Goal: Task Accomplishment & Management: Complete application form

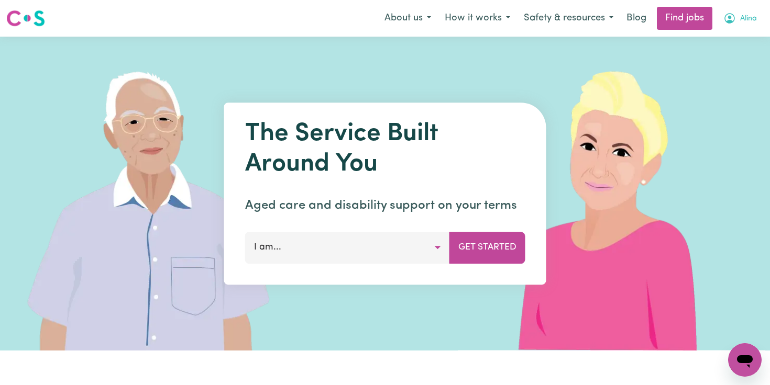
click at [735, 20] on button "Alina" at bounding box center [739, 18] width 47 height 22
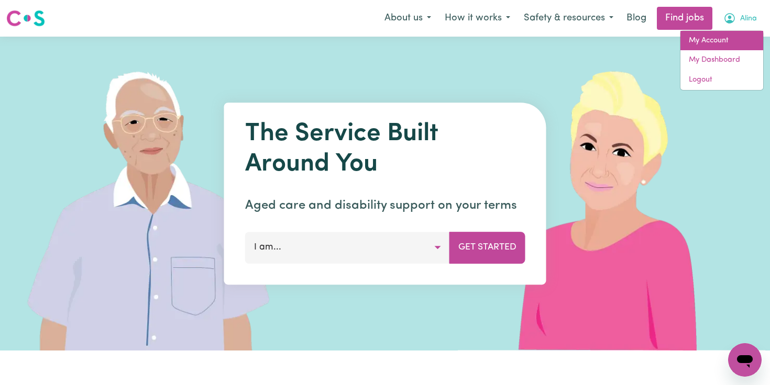
click at [704, 45] on link "My Account" at bounding box center [721, 41] width 83 height 20
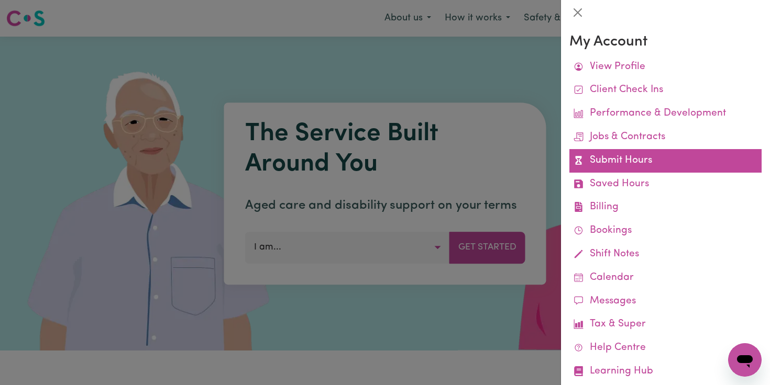
click at [628, 159] on link "Submit Hours" at bounding box center [665, 161] width 192 height 24
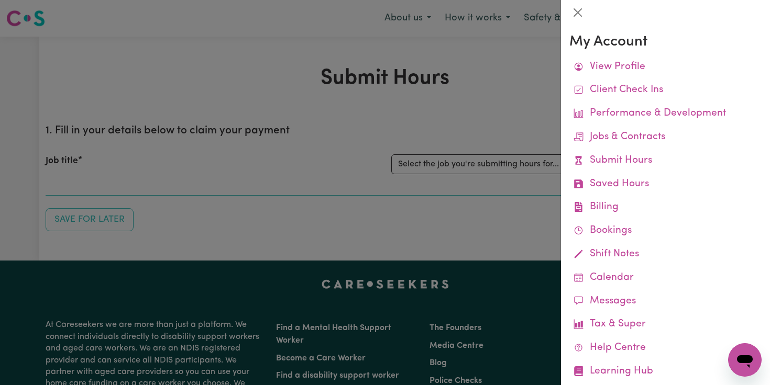
click at [416, 128] on div at bounding box center [385, 192] width 770 height 385
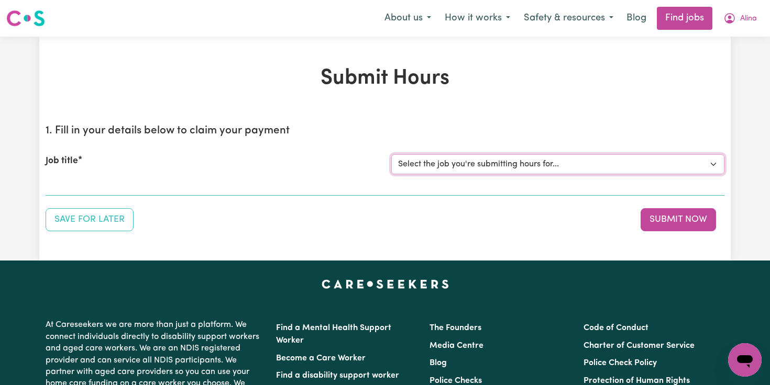
click at [581, 160] on select "Select the job you're submitting hours for... [[PERSON_NAME]] Overnight Rates" at bounding box center [557, 164] width 333 height 20
select select "8289"
click at [391, 154] on select "Select the job you're submitting hours for... [[PERSON_NAME]] Overnight Rates" at bounding box center [557, 164] width 333 height 20
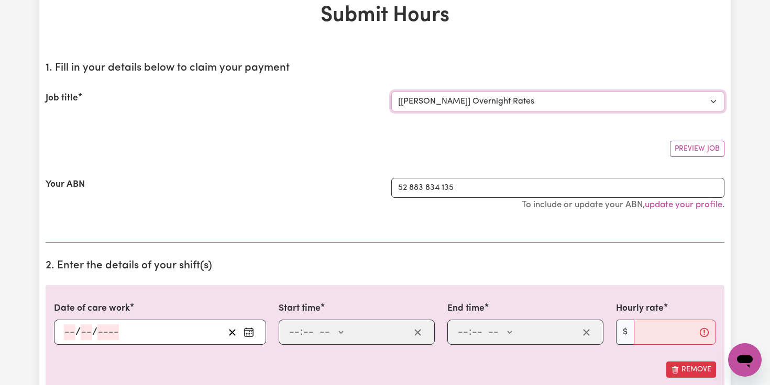
scroll to position [71, 0]
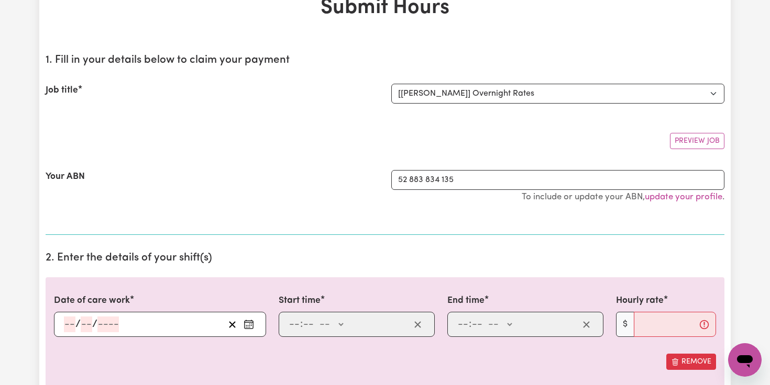
click at [316, 181] on div "Your ABN" at bounding box center [212, 191] width 346 height 43
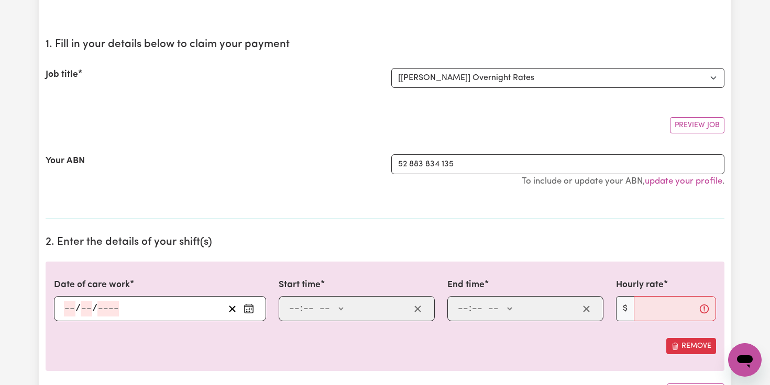
scroll to position [0, 0]
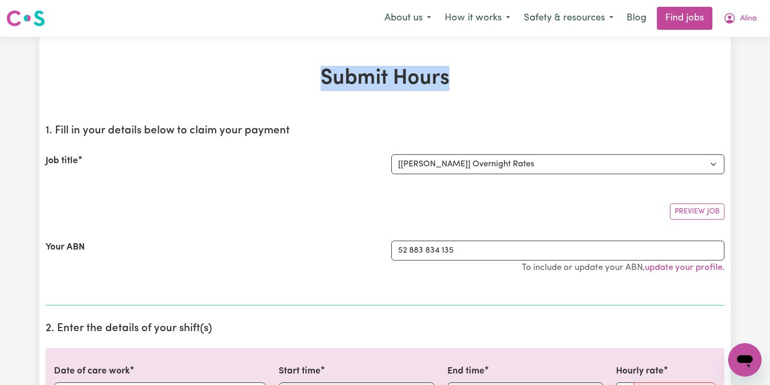
drag, startPoint x: 319, startPoint y: 82, endPoint x: 478, endPoint y: 82, distance: 158.2
click at [478, 82] on h1 "Submit Hours" at bounding box center [385, 78] width 679 height 25
click at [410, 158] on select "Select the job you're submitting hours for... [[PERSON_NAME]] Overnight Rates" at bounding box center [557, 164] width 333 height 20
click at [436, 163] on select "Select the job you're submitting hours for... [[PERSON_NAME]] Overnight Rates" at bounding box center [557, 164] width 333 height 20
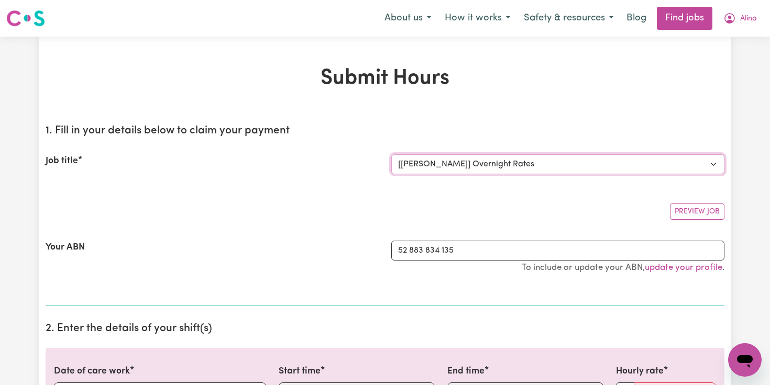
click at [391, 154] on select "Select the job you're submitting hours for... [[PERSON_NAME]] Overnight Rates" at bounding box center [557, 164] width 333 height 20
click at [419, 167] on select "Select the job you're submitting hours for... [[PERSON_NAME]] Overnight Rates" at bounding box center [557, 164] width 333 height 20
click at [493, 160] on select "Select the job you're submitting hours for... [[PERSON_NAME]] Overnight Rates" at bounding box center [557, 164] width 333 height 20
click at [454, 169] on select "Select the job you're submitting hours for... [[PERSON_NAME]] Overnight Rates" at bounding box center [557, 164] width 333 height 20
click at [435, 168] on select "Select the job you're submitting hours for... [[PERSON_NAME]] Overnight Rates" at bounding box center [557, 164] width 333 height 20
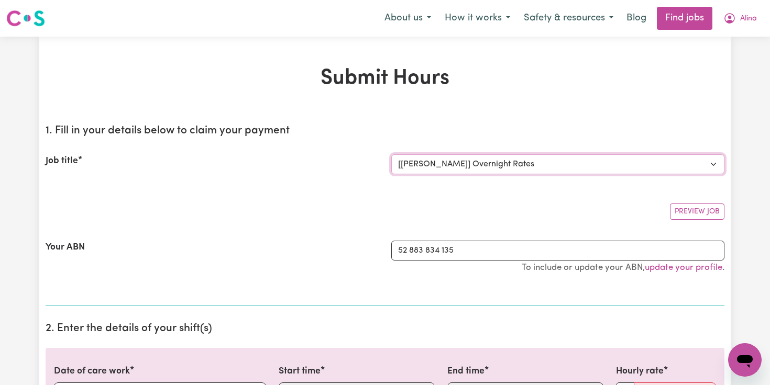
click at [391, 154] on select "Select the job you're submitting hours for... [[PERSON_NAME]] Overnight Rates" at bounding box center [557, 164] width 333 height 20
drag, startPoint x: 435, startPoint y: 168, endPoint x: 409, endPoint y: 167, distance: 25.7
click at [409, 167] on select "Select the job you're submitting hours for... [[PERSON_NAME]] Overnight Rates" at bounding box center [557, 164] width 333 height 20
click at [408, 166] on select "Select the job you're submitting hours for... [[PERSON_NAME]] Overnight Rates" at bounding box center [557, 164] width 333 height 20
click at [345, 177] on div "Job title Select the job you're submitting hours for... [[PERSON_NAME]] Overnig…" at bounding box center [385, 164] width 679 height 45
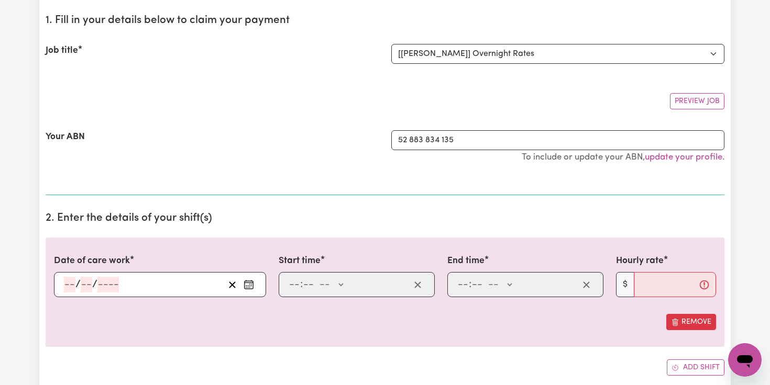
scroll to position [128, 0]
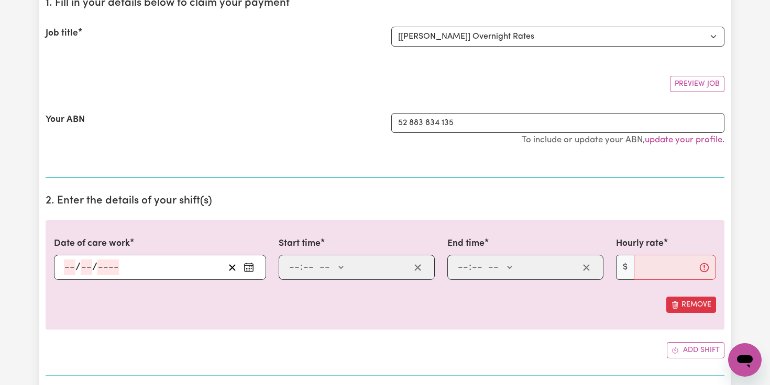
click at [249, 270] on icon "Enter the date of care work" at bounding box center [249, 267] width 10 height 10
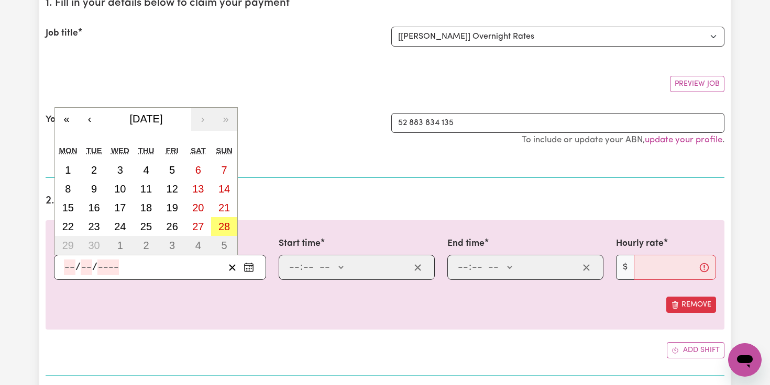
click at [72, 271] on input "number" at bounding box center [70, 268] width 12 height 16
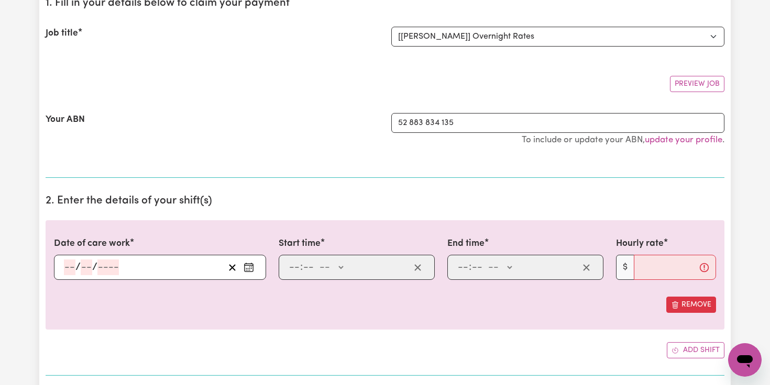
click at [89, 292] on div at bounding box center [385, 288] width 662 height 17
click at [79, 280] on div at bounding box center [385, 288] width 662 height 17
click at [78, 278] on div "/ / « ‹ [DATE] › » Mon Tue Wed Thu Fri Sat Sun 1 2 3 4 5 6 7 8 9 10 11 12 13 14…" at bounding box center [160, 267] width 212 height 25
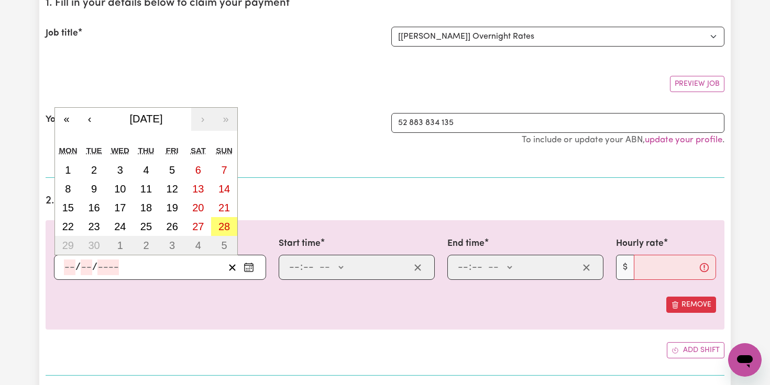
click at [71, 272] on input "number" at bounding box center [70, 268] width 12 height 16
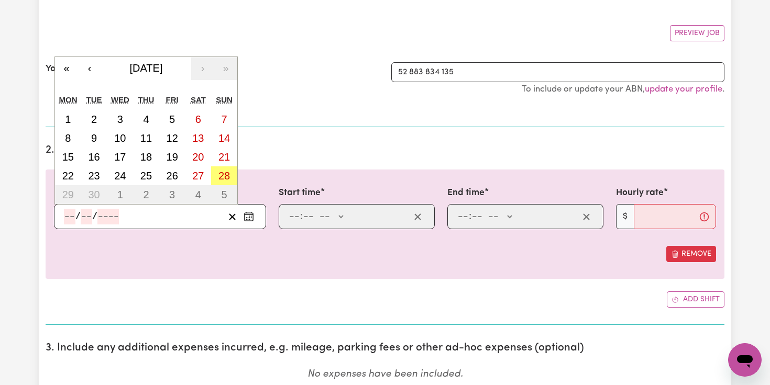
scroll to position [187, 0]
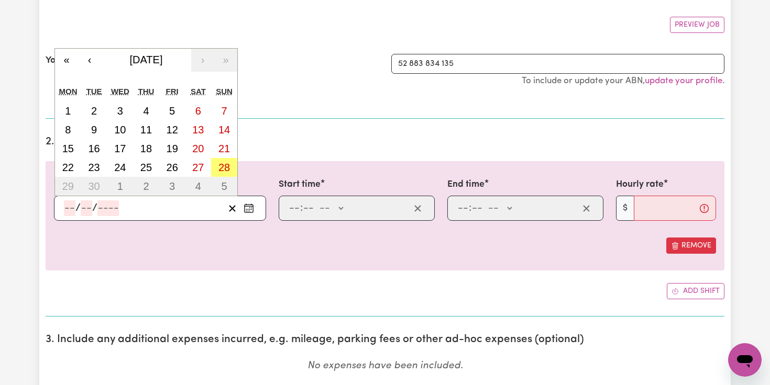
click at [71, 205] on input "number" at bounding box center [70, 209] width 12 height 16
click at [76, 231] on div at bounding box center [385, 229] width 662 height 17
click at [68, 206] on input "number" at bounding box center [70, 209] width 12 height 16
click at [69, 215] on input "number" at bounding box center [70, 209] width 12 height 16
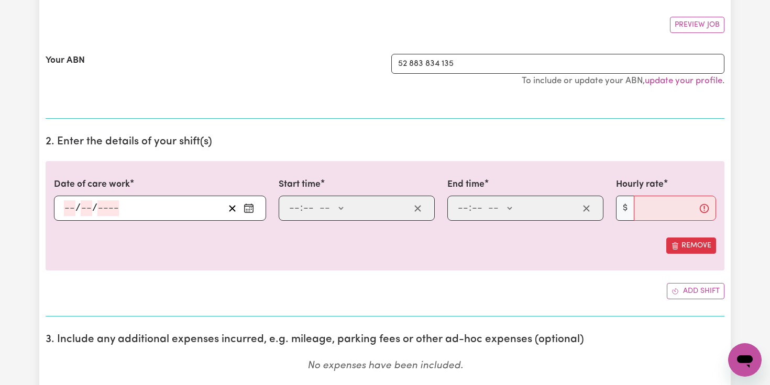
click at [91, 239] on div "Remove" at bounding box center [385, 246] width 662 height 16
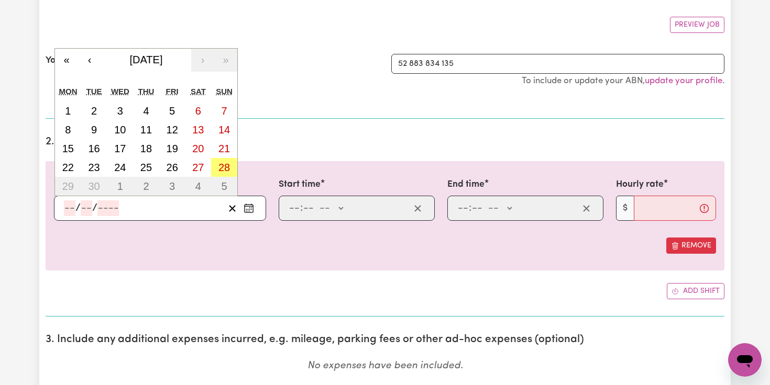
click at [67, 209] on input "number" at bounding box center [70, 209] width 12 height 16
click at [84, 241] on div "Remove" at bounding box center [385, 246] width 662 height 16
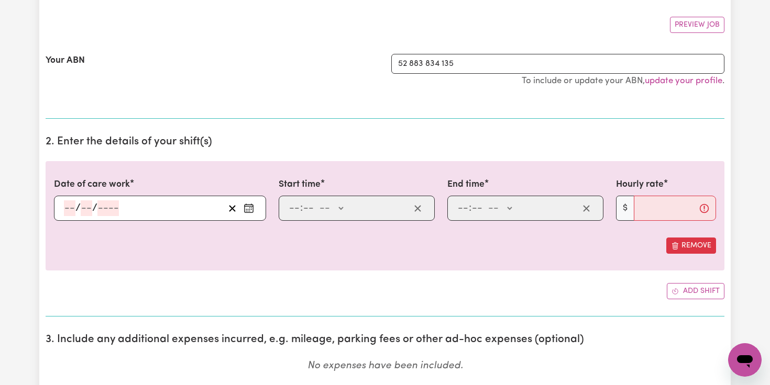
click at [72, 211] on input "number" at bounding box center [70, 209] width 12 height 16
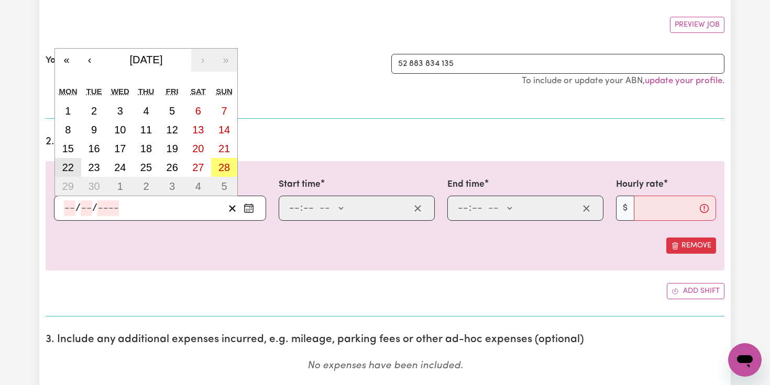
click at [71, 171] on abbr "22" at bounding box center [68, 168] width 12 height 12
type input "[DATE]"
type input "22"
type input "9"
type input "2025"
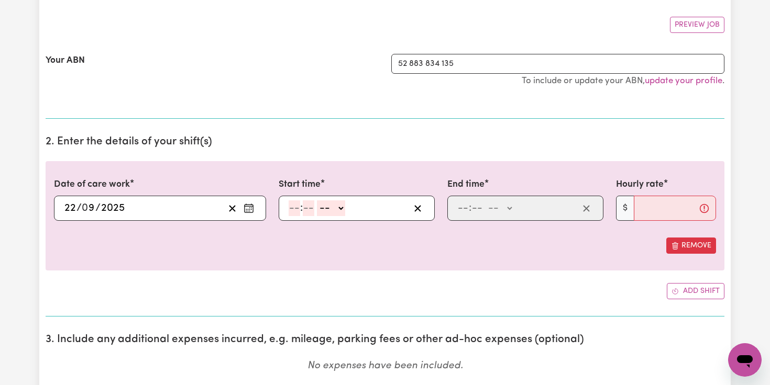
click at [296, 208] on input "number" at bounding box center [295, 209] width 12 height 16
type input "9"
type input "0"
click at [336, 208] on select "-- AM PM" at bounding box center [329, 209] width 28 height 16
select select "pm"
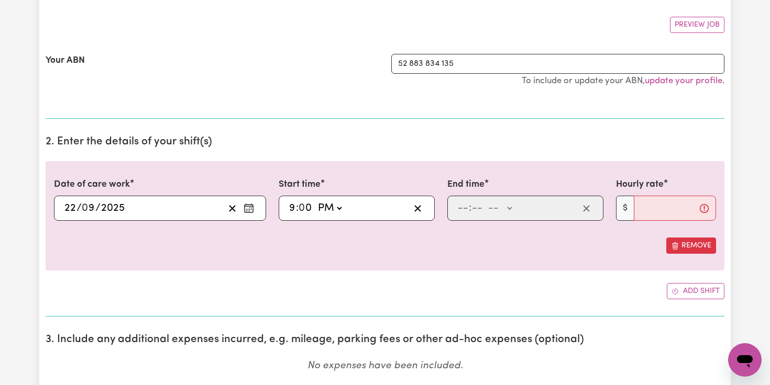
click at [316, 201] on select "-- AM PM" at bounding box center [329, 209] width 28 height 16
type input "21:00"
click at [461, 214] on input "number" at bounding box center [463, 209] width 12 height 16
type input "11"
type input "59"
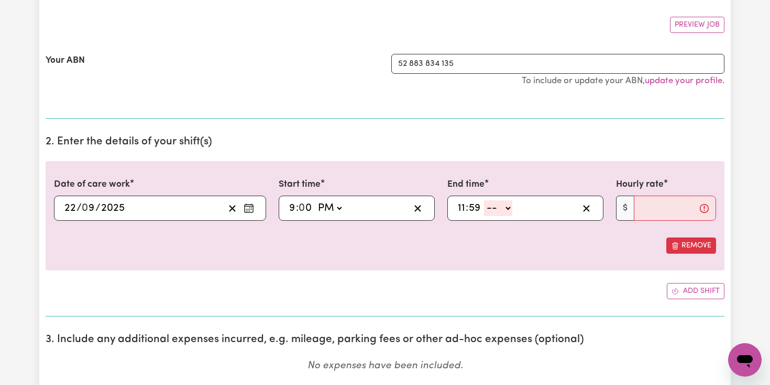
click at [508, 206] on select "-- AM PM" at bounding box center [498, 209] width 28 height 16
select select "pm"
click at [484, 201] on select "-- AM PM" at bounding box center [498, 209] width 28 height 16
type input "23:59"
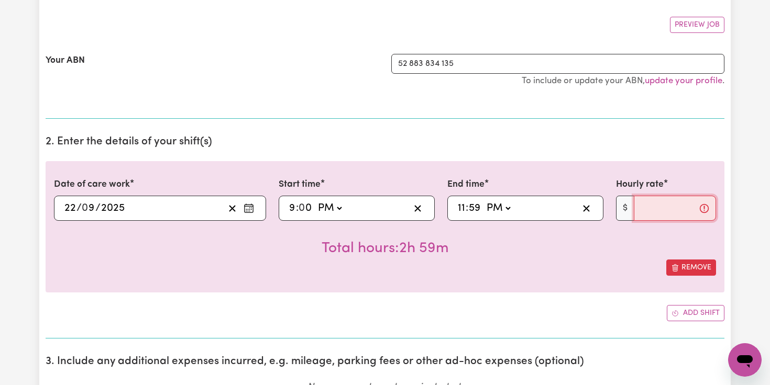
click at [646, 205] on input "Hourly rate" at bounding box center [675, 208] width 82 height 25
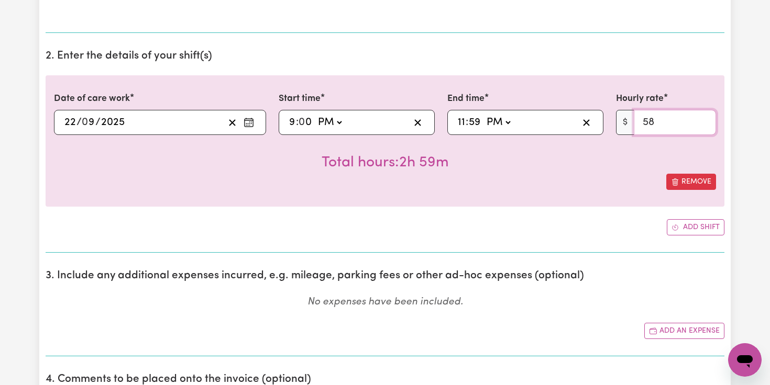
scroll to position [313, 0]
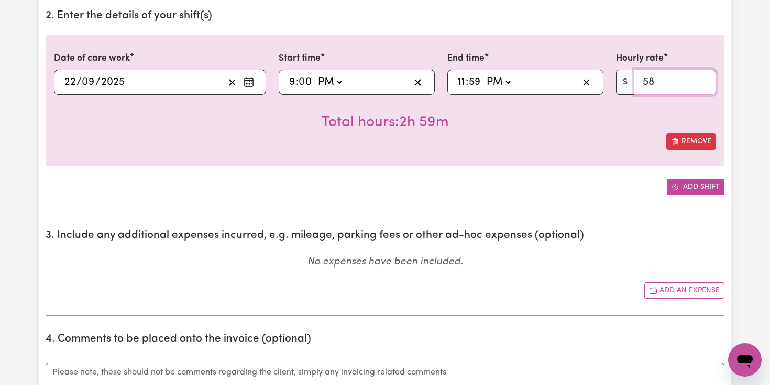
type input "58"
click at [688, 183] on button "Add shift" at bounding box center [696, 187] width 58 height 16
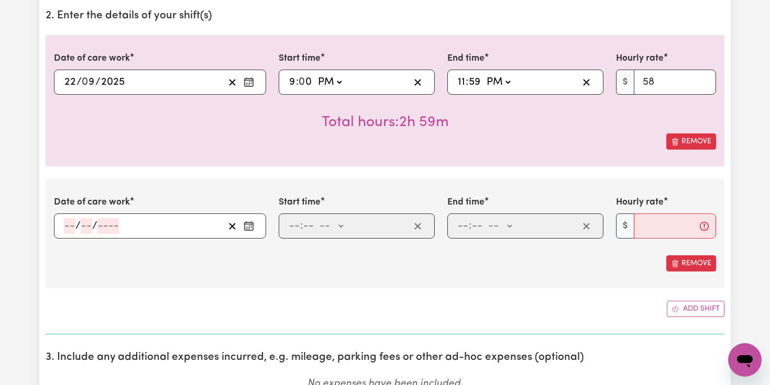
click at [250, 224] on icon "Enter the date of care work" at bounding box center [249, 226] width 10 height 10
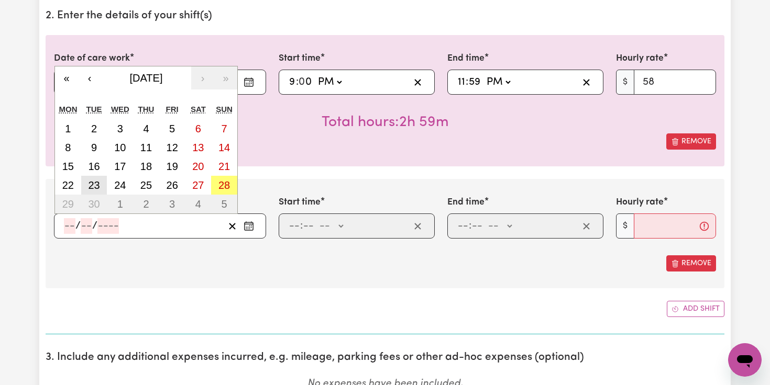
click at [98, 185] on abbr "23" at bounding box center [94, 186] width 12 height 12
type input "[DATE]"
type input "23"
type input "9"
type input "2025"
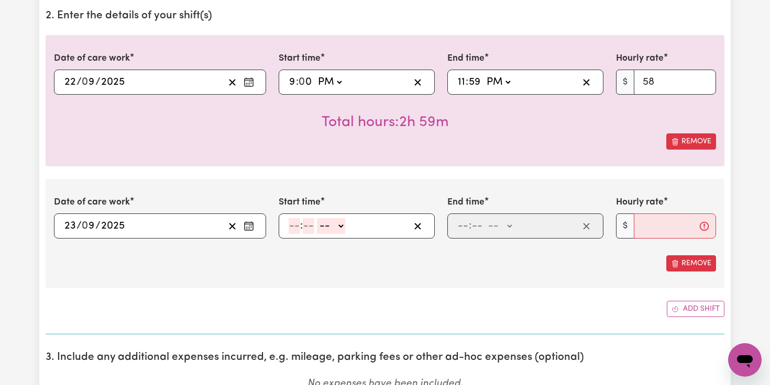
click at [293, 228] on input "number" at bounding box center [295, 226] width 12 height 16
type input "12"
type input "0"
click at [341, 227] on select "-- AM PM" at bounding box center [332, 226] width 28 height 16
select select "am"
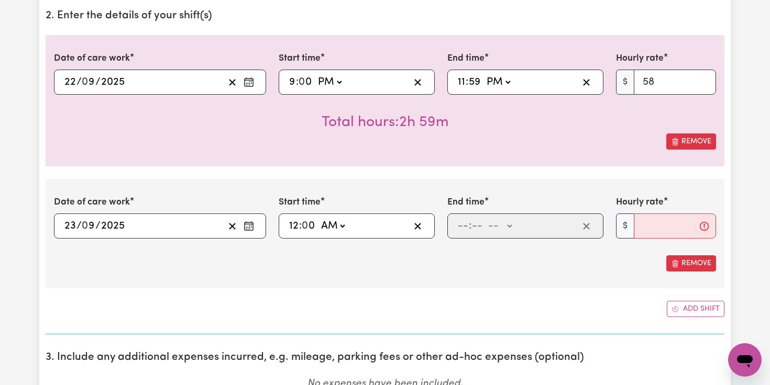
click at [319, 218] on select "-- AM PM" at bounding box center [332, 226] width 28 height 16
type input "00:00"
click at [461, 228] on input "number" at bounding box center [463, 226] width 12 height 16
type input "6"
type input "0"
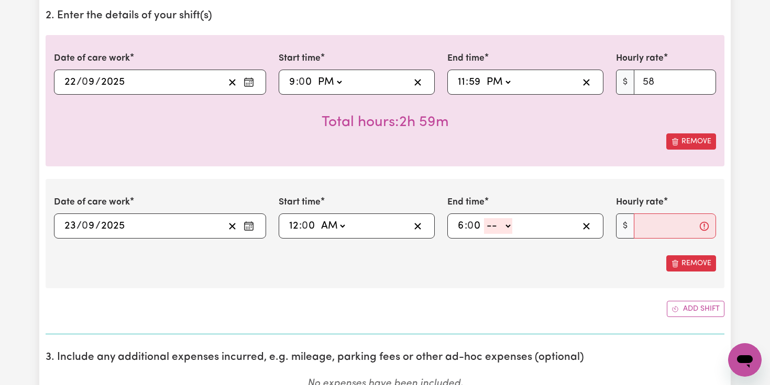
click at [509, 223] on select "-- AM PM" at bounding box center [498, 226] width 28 height 16
select select "am"
click at [484, 218] on select "-- AM PM" at bounding box center [498, 226] width 28 height 16
type input "06:00"
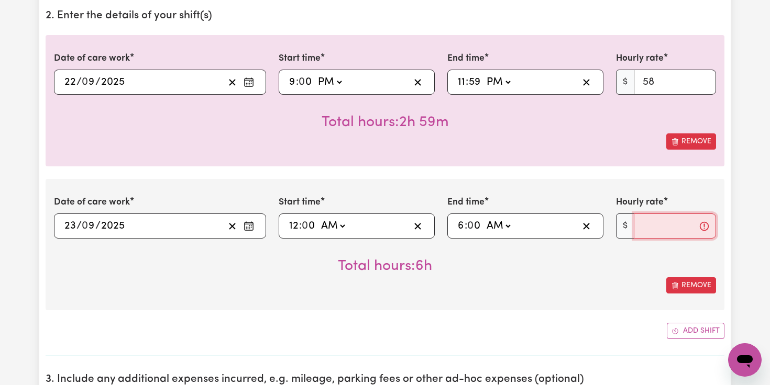
click at [661, 224] on input "Hourly rate" at bounding box center [675, 226] width 82 height 25
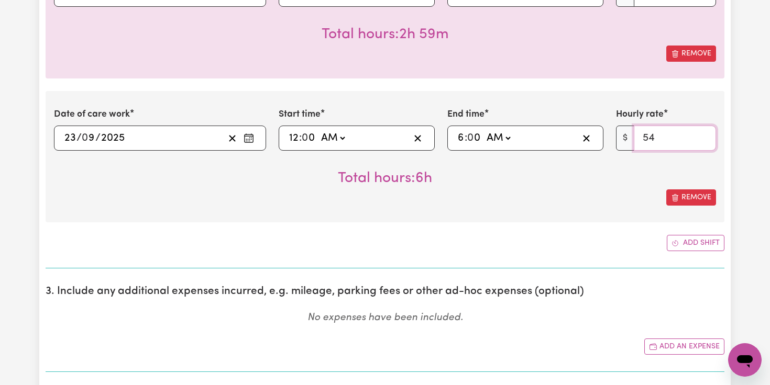
scroll to position [403, 0]
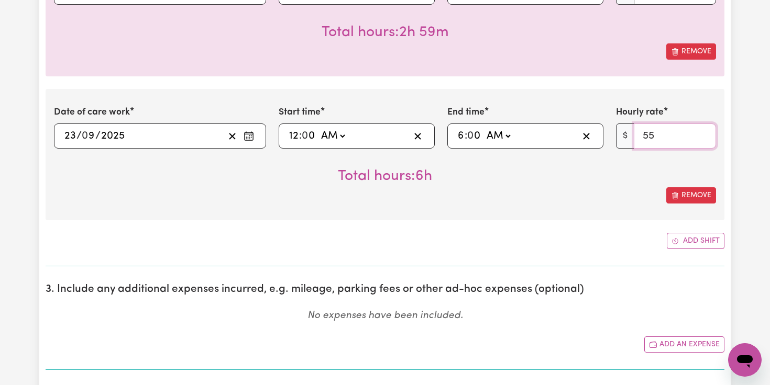
click at [704, 133] on input "55" at bounding box center [675, 136] width 82 height 25
click at [704, 133] on input "56" at bounding box center [675, 136] width 82 height 25
click at [704, 133] on input "57" at bounding box center [675, 136] width 82 height 25
type input "58"
click at [704, 133] on input "58" at bounding box center [675, 136] width 82 height 25
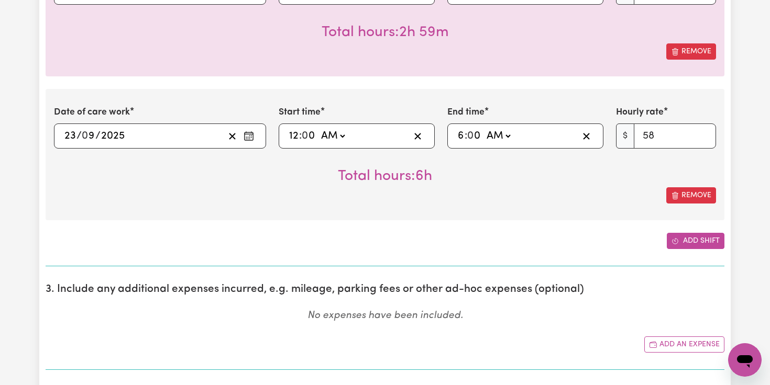
click at [682, 241] on button "Add shift" at bounding box center [696, 241] width 58 height 16
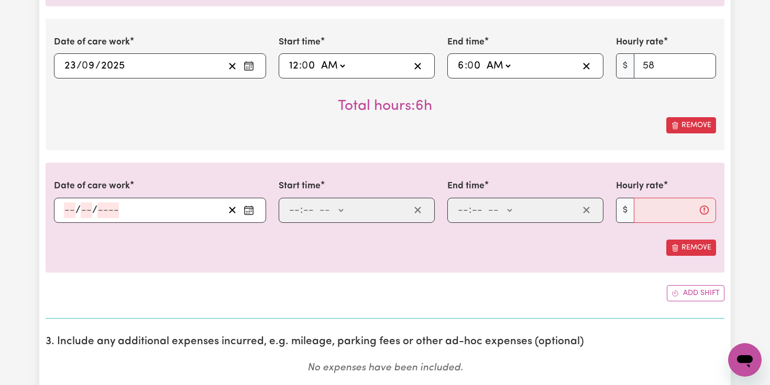
scroll to position [476, 0]
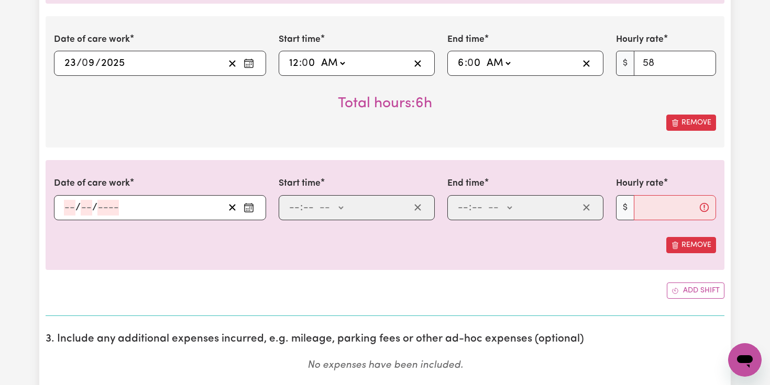
click at [253, 208] on icon "Enter the date of care work" at bounding box center [249, 208] width 10 height 10
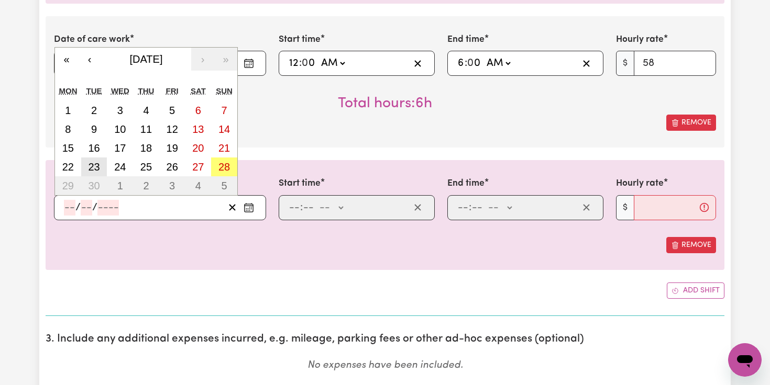
click at [94, 167] on abbr "23" at bounding box center [94, 167] width 12 height 12
type input "[DATE]"
type input "23"
type input "9"
type input "2025"
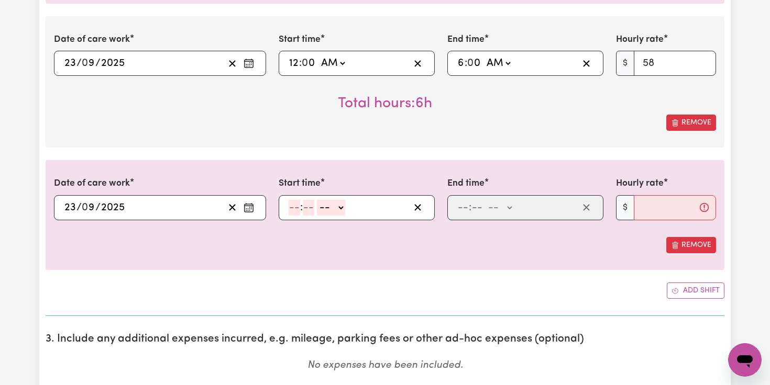
click at [292, 210] on input "number" at bounding box center [295, 208] width 12 height 16
type input "6"
type input "0"
click at [341, 208] on select "-- AM PM" at bounding box center [329, 208] width 28 height 16
select select "am"
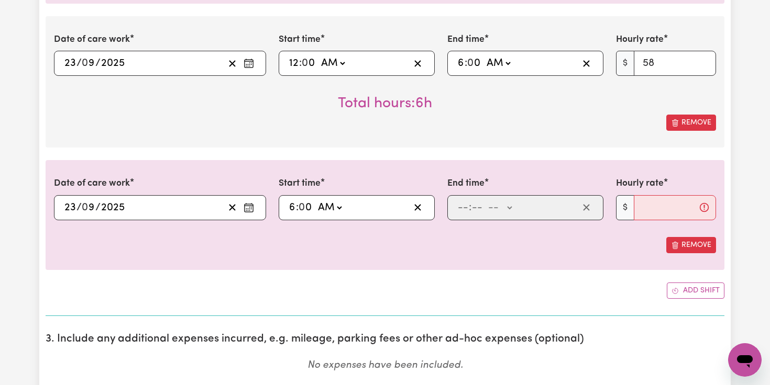
click at [316, 200] on select "-- AM PM" at bounding box center [329, 208] width 28 height 16
type input "06:00"
click at [462, 208] on input "number" at bounding box center [463, 208] width 12 height 16
type input "6"
type input "0"
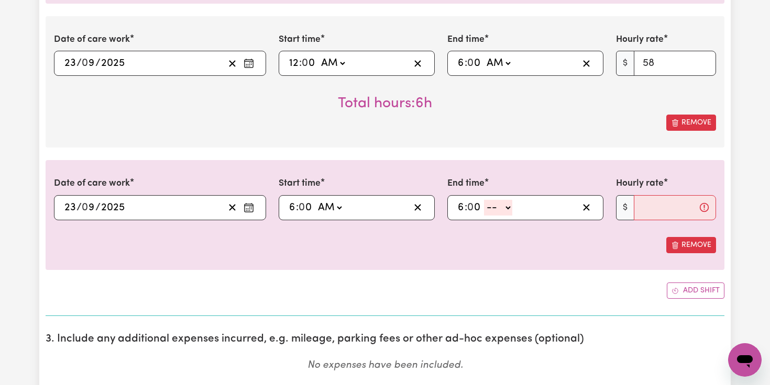
click at [506, 208] on select "-- AM PM" at bounding box center [498, 208] width 28 height 16
select select "pm"
click at [484, 200] on select "-- AM PM" at bounding box center [498, 208] width 28 height 16
type input "18:00"
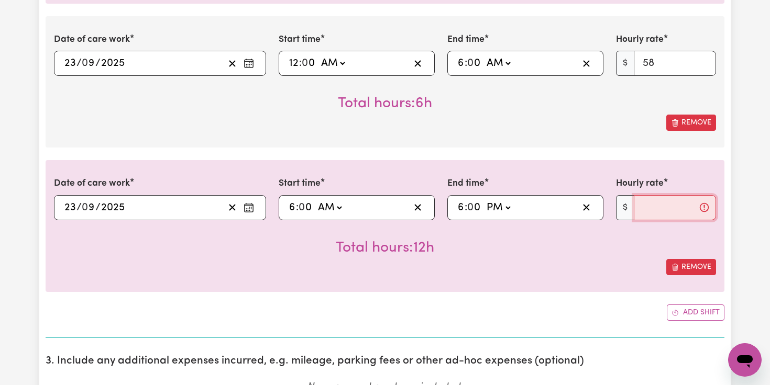
click at [661, 211] on input "Hourly rate" at bounding box center [675, 207] width 82 height 25
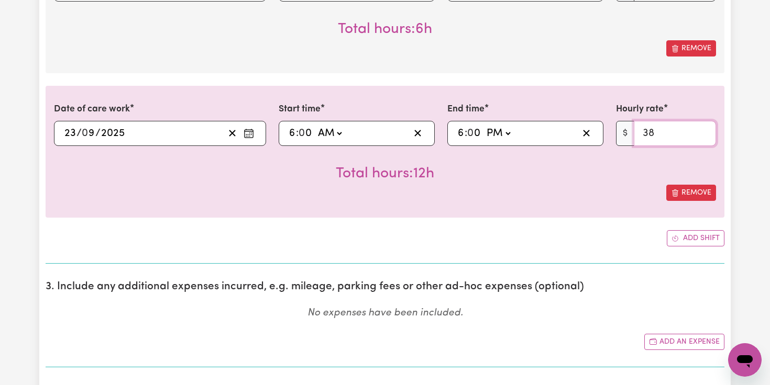
scroll to position [550, 0]
click at [704, 130] on input "39" at bounding box center [675, 134] width 82 height 25
type input "40"
click at [704, 130] on input "40" at bounding box center [675, 134] width 82 height 25
click at [703, 237] on button "Add shift" at bounding box center [696, 239] width 58 height 16
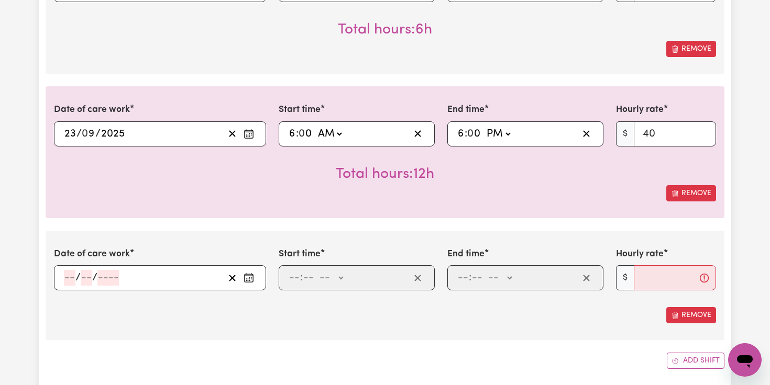
click at [250, 277] on icon "Enter the date of care work" at bounding box center [249, 278] width 10 height 10
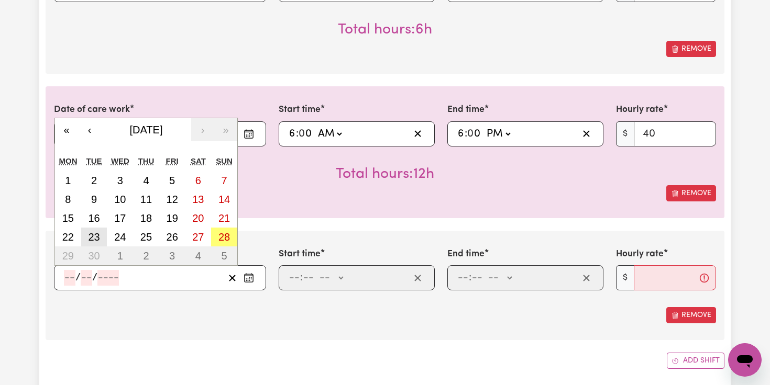
click at [99, 236] on abbr "23" at bounding box center [94, 237] width 12 height 12
type input "[DATE]"
type input "23"
type input "9"
type input "2025"
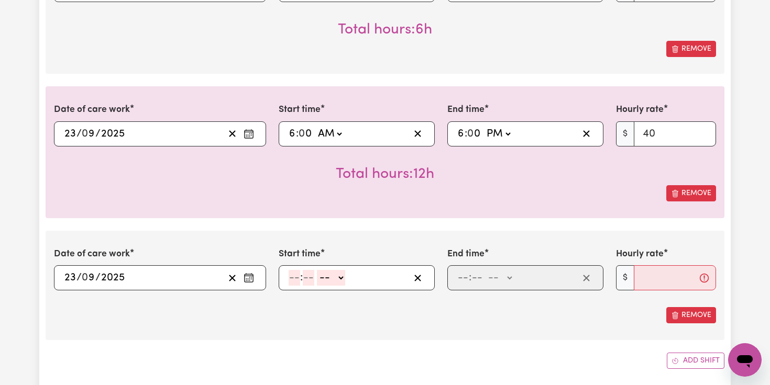
click at [296, 279] on input "number" at bounding box center [295, 278] width 12 height 16
type input "6"
type input "0"
click at [339, 277] on select "-- AM PM" at bounding box center [329, 278] width 28 height 16
select select "pm"
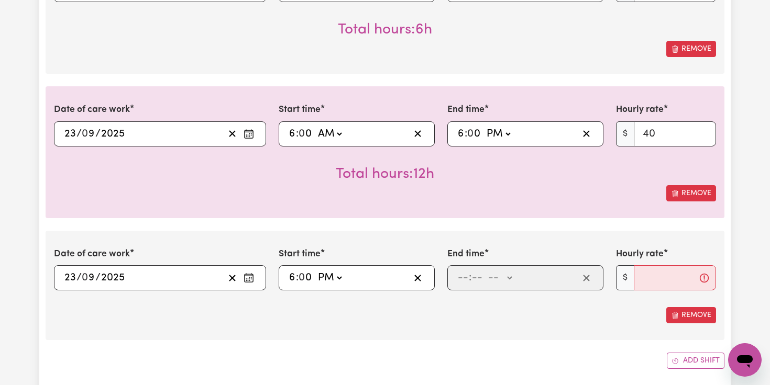
click at [316, 270] on select "-- AM PM" at bounding box center [329, 278] width 28 height 16
type input "18:00"
click at [465, 279] on input "number" at bounding box center [463, 278] width 12 height 16
type input "9"
type input "0"
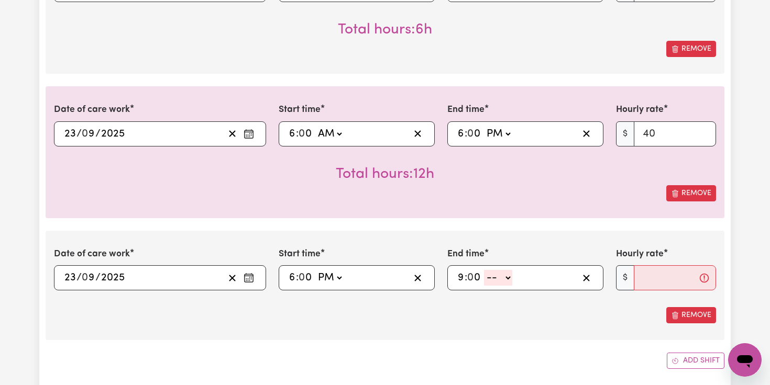
click at [507, 278] on select "-- AM PM" at bounding box center [498, 278] width 28 height 16
select select "pm"
click at [484, 270] on select "-- AM PM" at bounding box center [498, 278] width 28 height 16
type input "21:00"
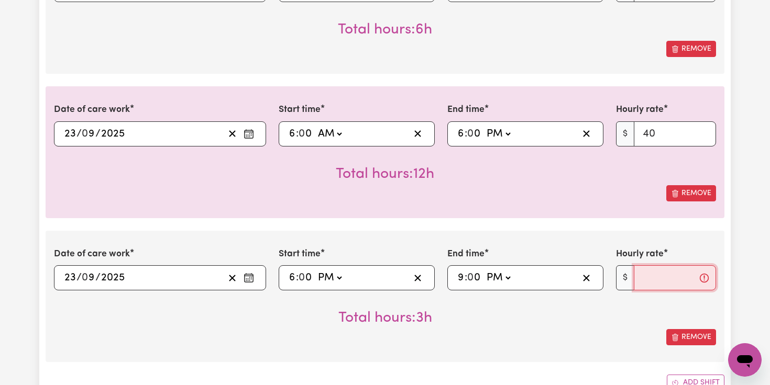
click at [647, 270] on input "Hourly rate" at bounding box center [675, 278] width 82 height 25
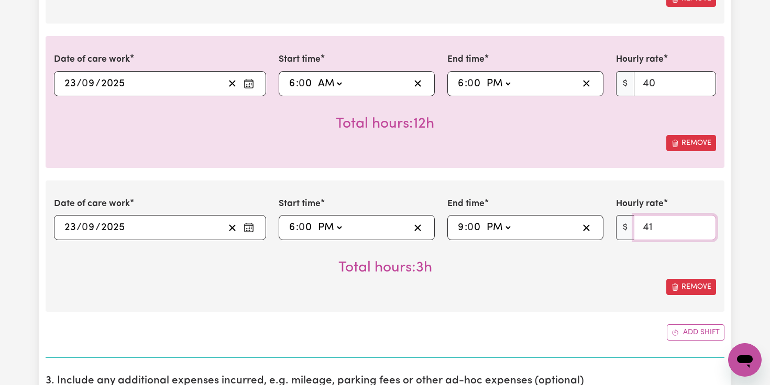
scroll to position [637, 0]
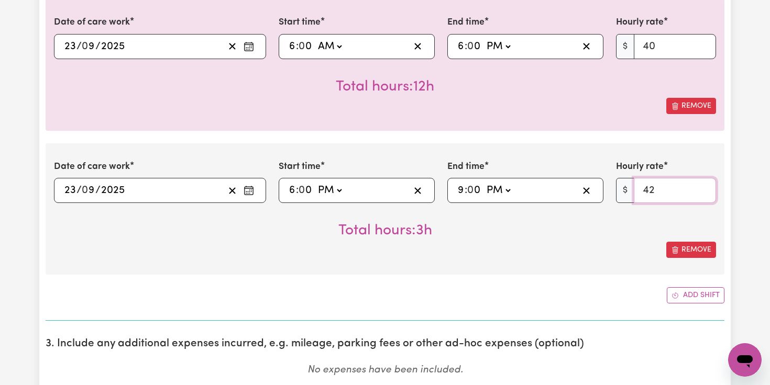
click at [701, 189] on input "42" at bounding box center [675, 190] width 82 height 25
click at [701, 189] on input "43" at bounding box center [675, 190] width 82 height 25
type input "44"
click at [701, 189] on input "44" at bounding box center [675, 190] width 82 height 25
click at [695, 293] on button "Add shift" at bounding box center [696, 296] width 58 height 16
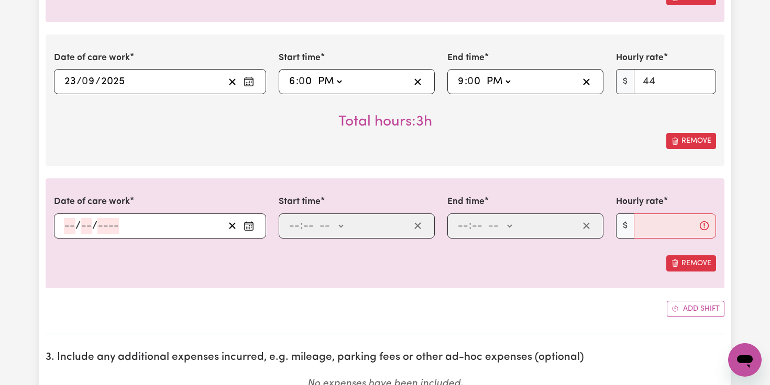
scroll to position [746, 0]
click at [249, 228] on icon "Enter the date of care work" at bounding box center [249, 227] width 10 height 10
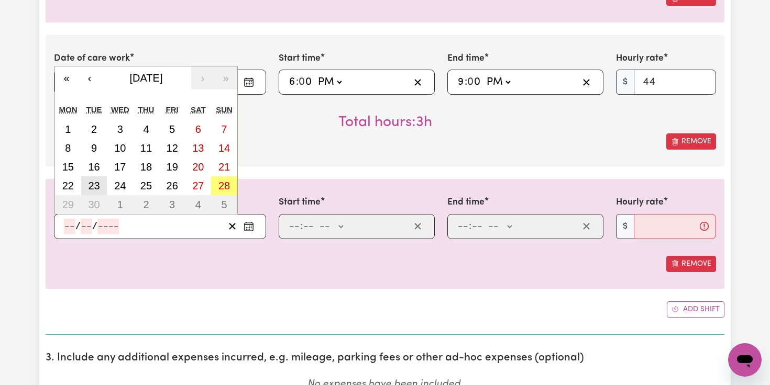
click at [100, 185] on abbr "23" at bounding box center [94, 186] width 12 height 12
type input "[DATE]"
type input "23"
type input "9"
type input "2025"
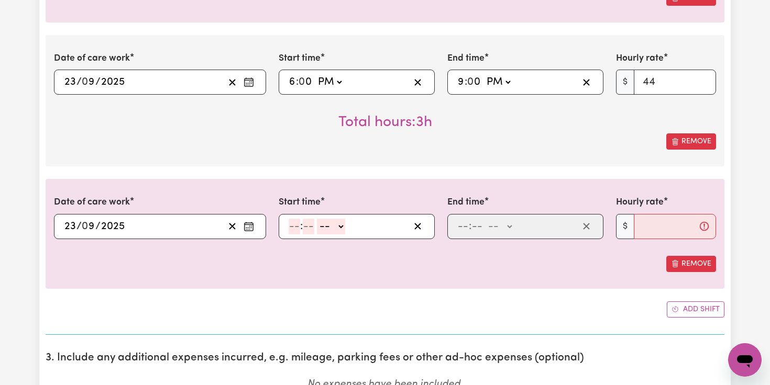
click at [295, 227] on input "number" at bounding box center [295, 227] width 12 height 16
type input "9"
type input "0"
click at [343, 224] on select "-- AM PM" at bounding box center [329, 227] width 28 height 16
select select "pm"
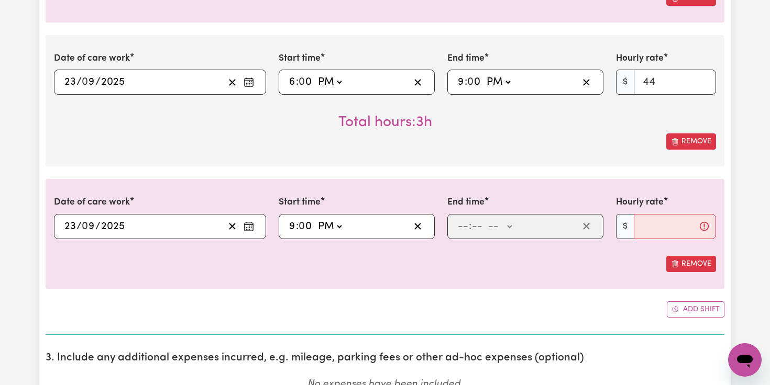
click at [316, 219] on select "-- AM PM" at bounding box center [329, 227] width 28 height 16
type input "21:00"
click at [465, 226] on input "number" at bounding box center [463, 227] width 12 height 16
type input "11"
type input "59"
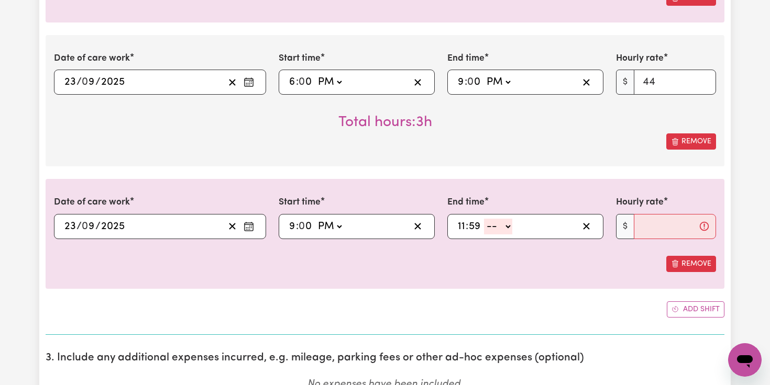
click at [507, 225] on select "-- AM PM" at bounding box center [498, 227] width 28 height 16
select select "pm"
click at [484, 219] on select "-- AM PM" at bounding box center [498, 227] width 28 height 16
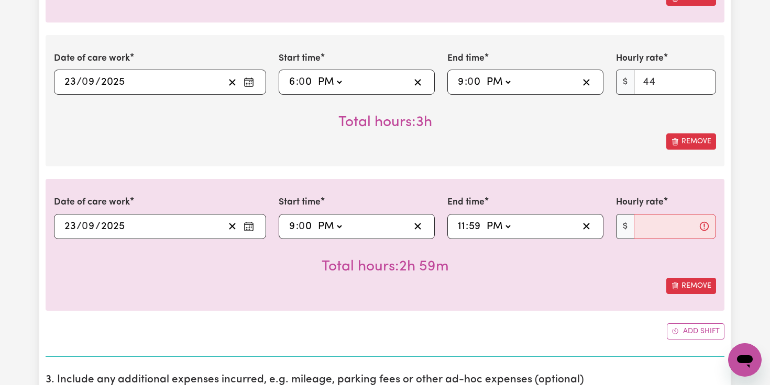
type input "23:59"
click at [645, 228] on input "Hourly rate" at bounding box center [675, 226] width 82 height 25
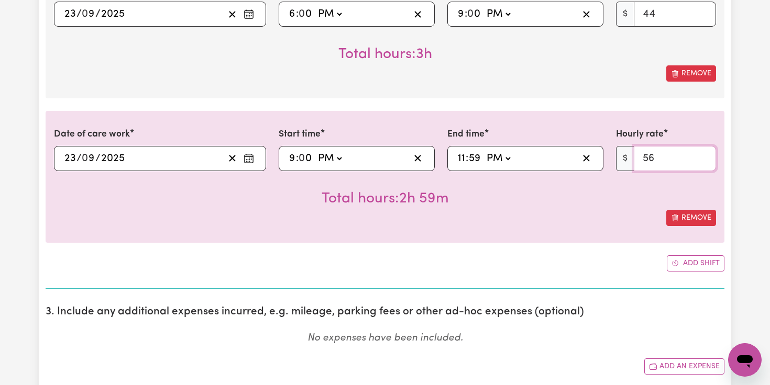
scroll to position [816, 0]
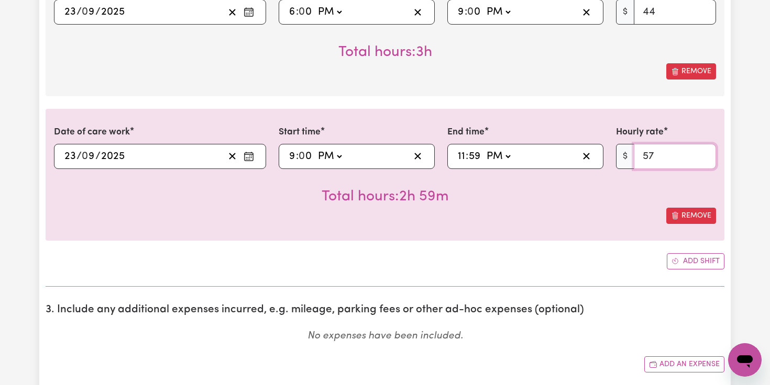
click at [702, 153] on input "57" at bounding box center [675, 156] width 82 height 25
click at [702, 153] on input "58" at bounding box center [675, 156] width 82 height 25
click at [702, 153] on input "59" at bounding box center [675, 156] width 82 height 25
type input "58"
click at [704, 161] on input "58" at bounding box center [675, 156] width 82 height 25
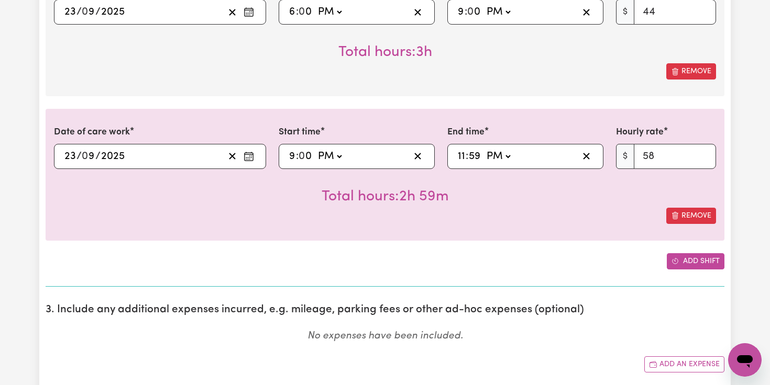
click at [689, 257] on button "Add shift" at bounding box center [696, 261] width 58 height 16
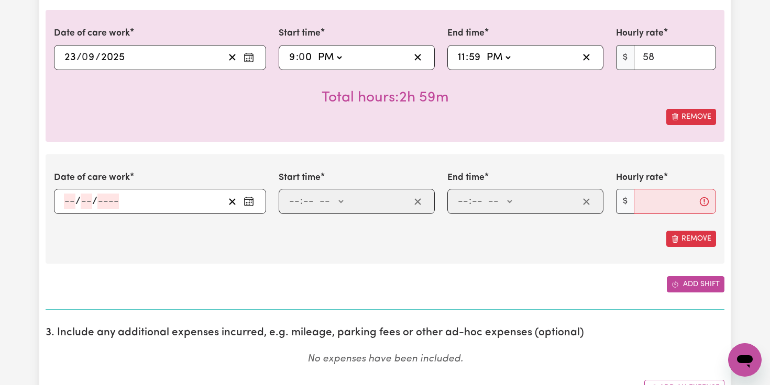
scroll to position [918, 0]
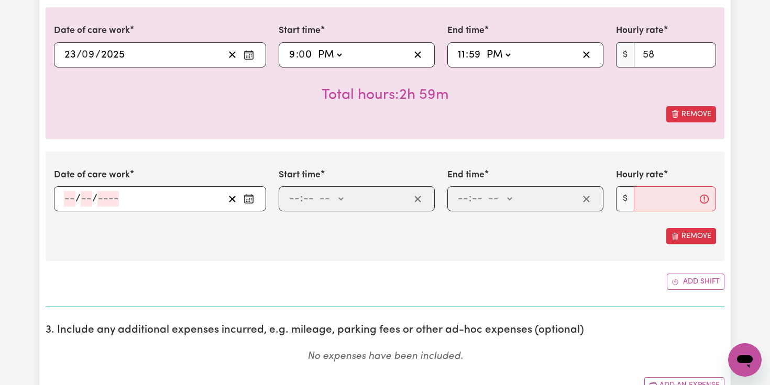
click at [251, 201] on icon "Enter the date of care work" at bounding box center [249, 199] width 10 height 10
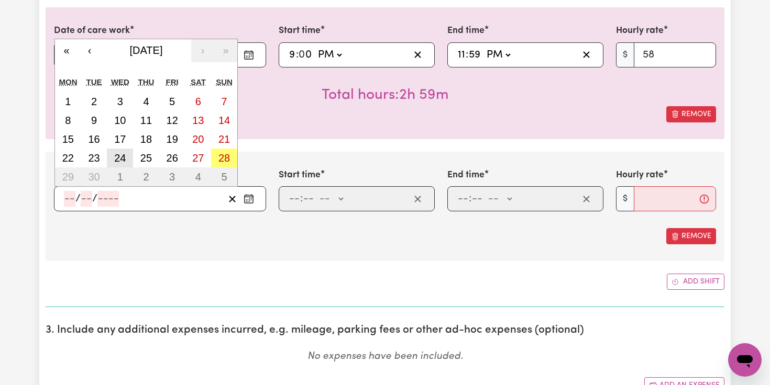
click at [124, 158] on abbr "24" at bounding box center [120, 158] width 12 height 12
type input "[DATE]"
type input "24"
type input "9"
type input "2025"
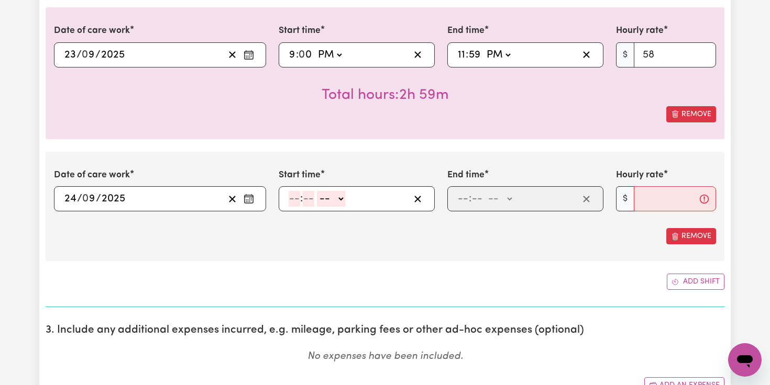
click at [297, 200] on input "number" at bounding box center [295, 199] width 12 height 16
type input "12"
type input "0"
click at [341, 197] on select "-- AM PM" at bounding box center [332, 199] width 28 height 16
select select "am"
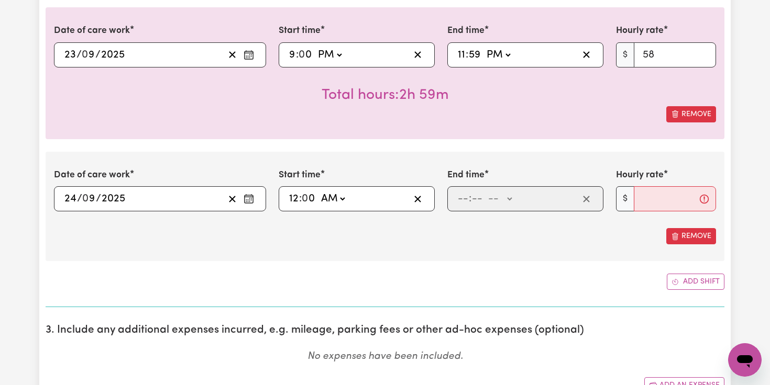
click at [319, 191] on select "-- AM PM" at bounding box center [332, 199] width 28 height 16
type input "00:00"
click at [462, 198] on input "number" at bounding box center [463, 199] width 12 height 16
type input "6"
type input "0"
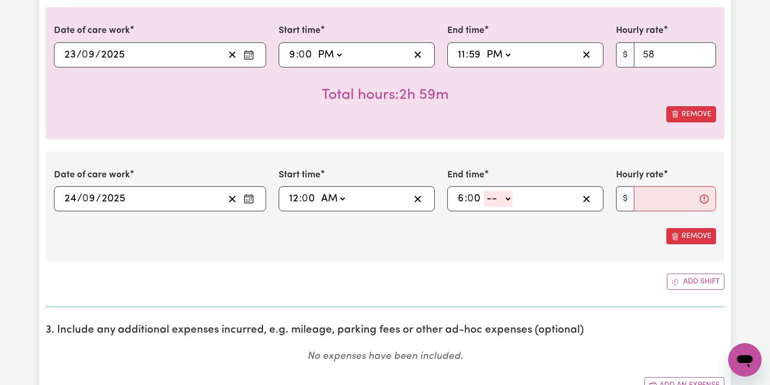
click at [510, 197] on select "-- AM PM" at bounding box center [498, 199] width 28 height 16
select select "am"
click at [484, 191] on select "-- AM PM" at bounding box center [498, 199] width 28 height 16
type input "06:00"
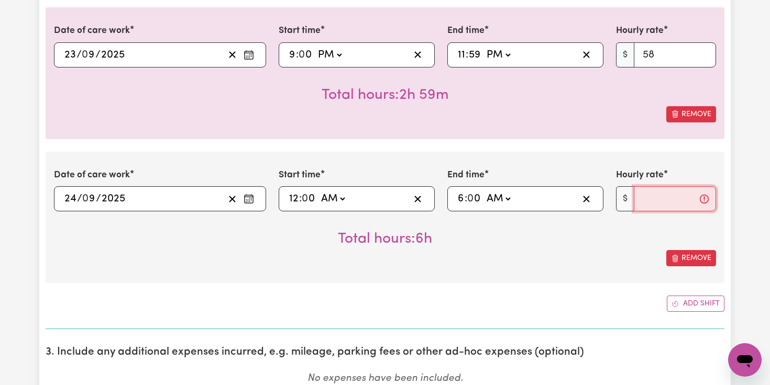
click at [645, 195] on input "Hourly rate" at bounding box center [675, 198] width 82 height 25
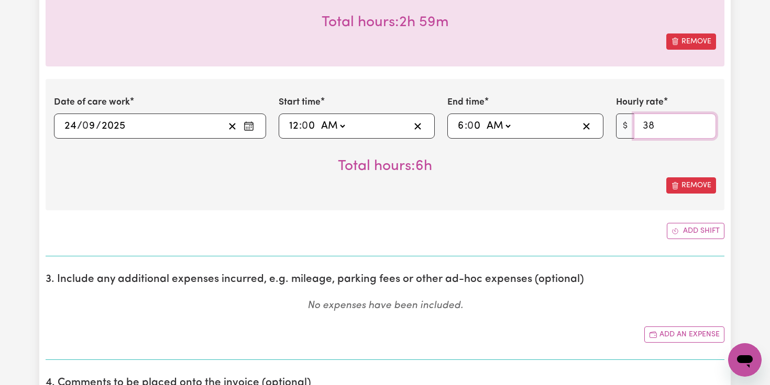
scroll to position [992, 0]
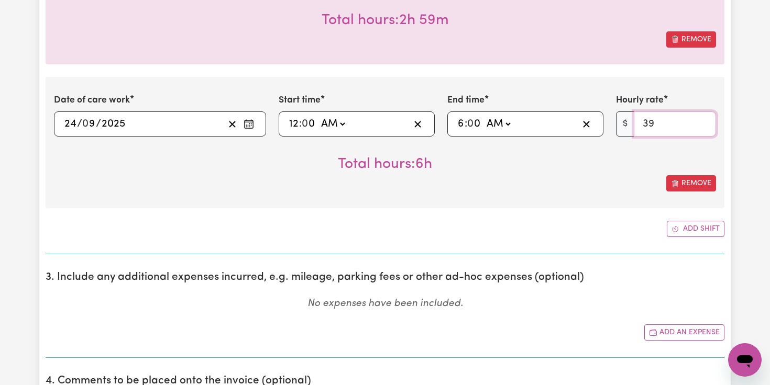
click at [704, 123] on input "39" at bounding box center [675, 124] width 82 height 25
type input "40"
click at [704, 123] on input "40" at bounding box center [675, 124] width 82 height 25
click at [694, 224] on button "Add shift" at bounding box center [696, 229] width 58 height 16
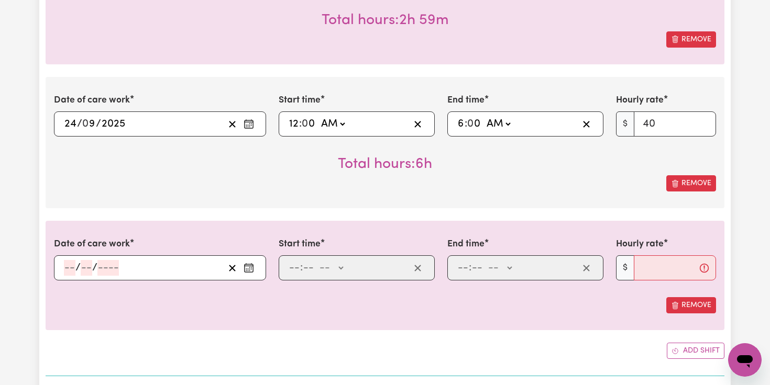
click at [247, 268] on icon "Enter the date of care work" at bounding box center [249, 268] width 10 height 10
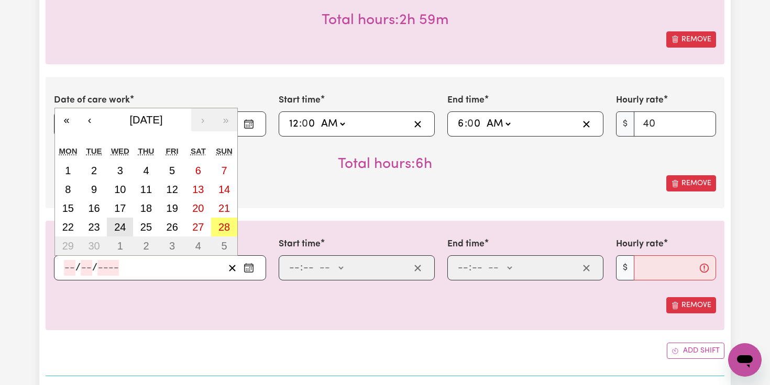
click at [116, 227] on abbr "24" at bounding box center [120, 228] width 12 height 12
type input "[DATE]"
type input "24"
type input "9"
type input "2025"
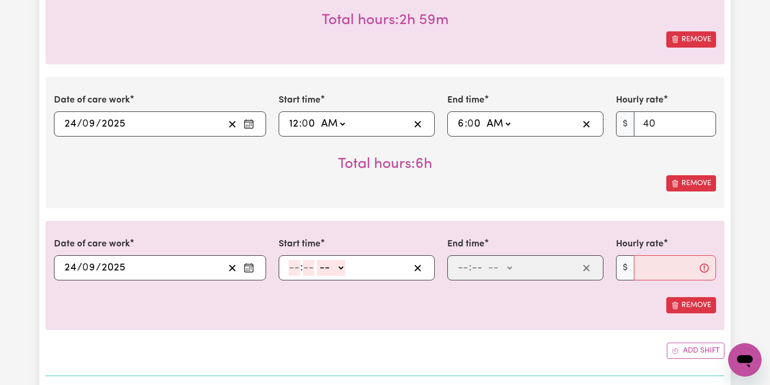
click at [294, 271] on input "number" at bounding box center [295, 268] width 12 height 16
type input "6"
type input "0"
click at [339, 265] on select "-- AM PM" at bounding box center [329, 268] width 28 height 16
select select "am"
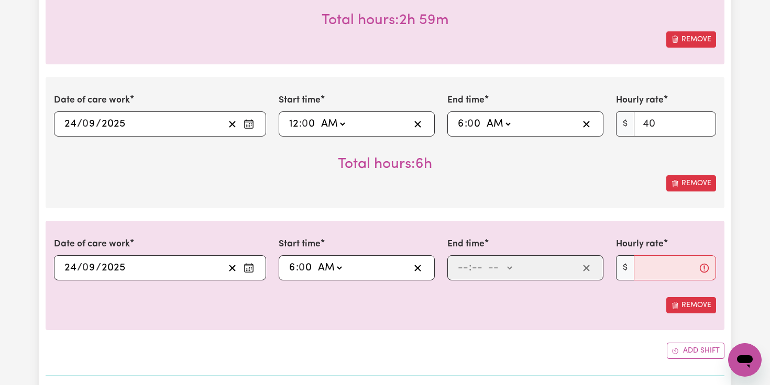
click at [316, 260] on select "-- AM PM" at bounding box center [329, 268] width 28 height 16
type input "06:00"
click at [466, 269] on input "number" at bounding box center [463, 268] width 12 height 16
type input "1"
click at [472, 271] on input "number" at bounding box center [473, 268] width 12 height 16
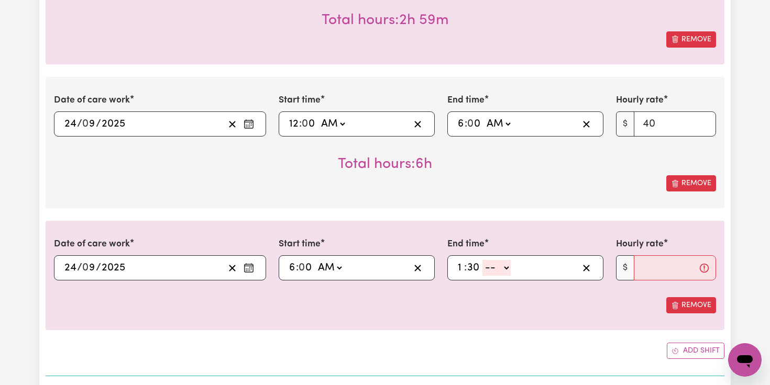
type input "30"
click at [503, 268] on select "-- AM PM" at bounding box center [496, 268] width 28 height 16
select select "pm"
click at [482, 260] on select "-- AM PM" at bounding box center [496, 268] width 28 height 16
type input "13:30"
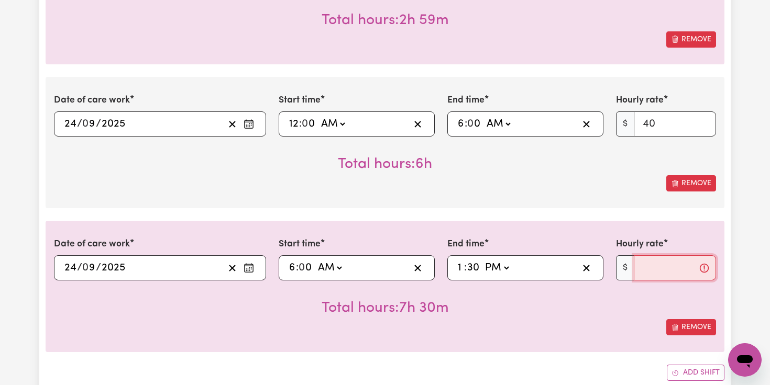
click at [646, 267] on input "Hourly rate" at bounding box center [675, 268] width 82 height 25
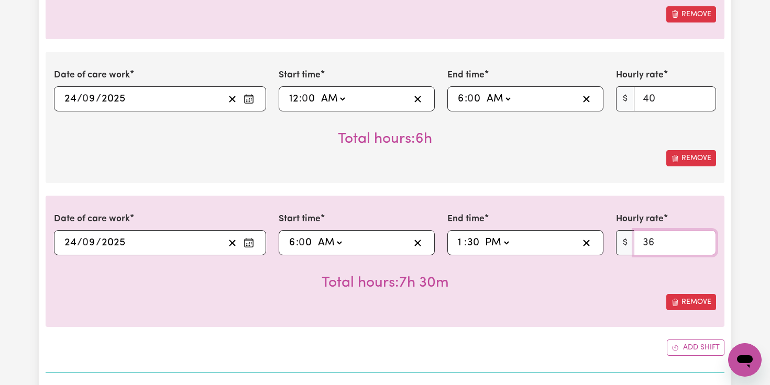
scroll to position [997, 0]
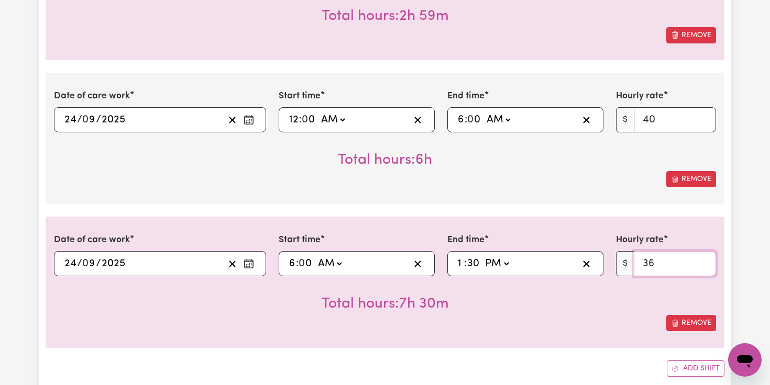
type input "36"
click at [655, 119] on input "40" at bounding box center [675, 119] width 82 height 25
type input "4"
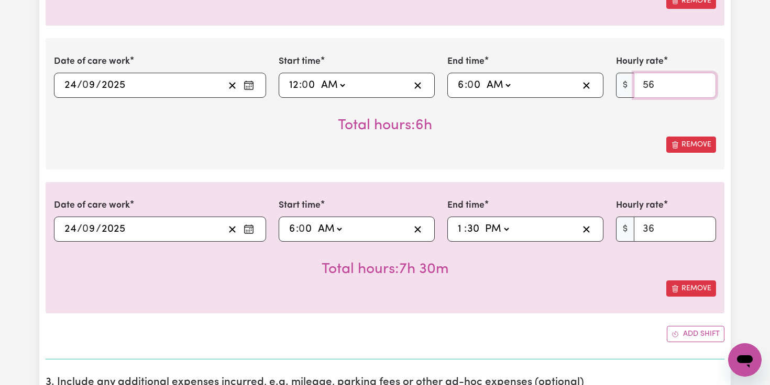
scroll to position [1041, 0]
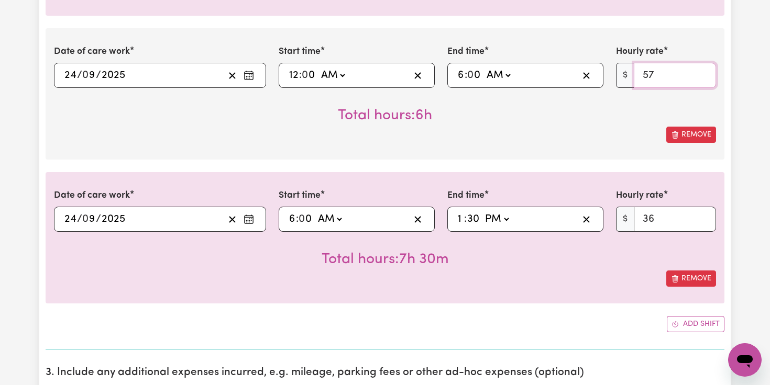
click at [704, 71] on input "57" at bounding box center [675, 75] width 82 height 25
type input "58"
click at [704, 71] on input "58" at bounding box center [675, 75] width 82 height 25
click at [658, 219] on input "36" at bounding box center [675, 219] width 82 height 25
click at [706, 216] on input "37" at bounding box center [675, 219] width 82 height 25
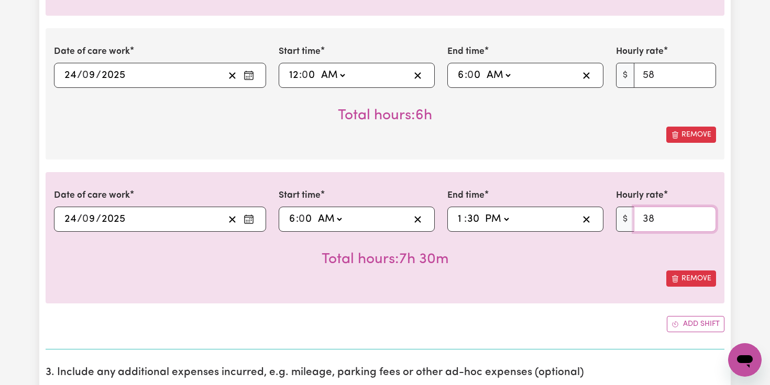
click at [706, 216] on input "38" at bounding box center [675, 219] width 82 height 25
click at [706, 216] on input "39" at bounding box center [675, 219] width 82 height 25
type input "40"
click at [706, 217] on input "40" at bounding box center [675, 219] width 82 height 25
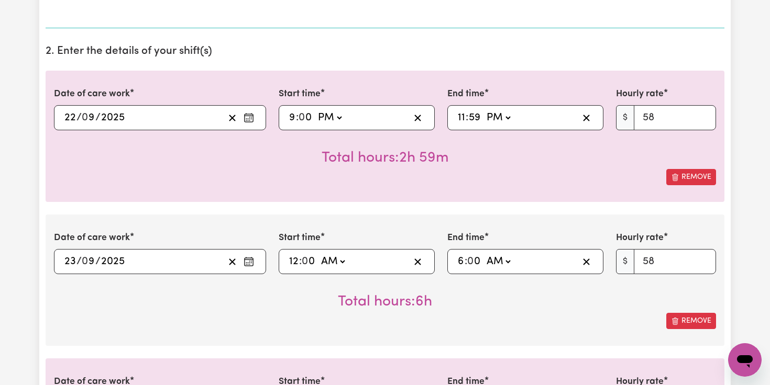
scroll to position [257, 0]
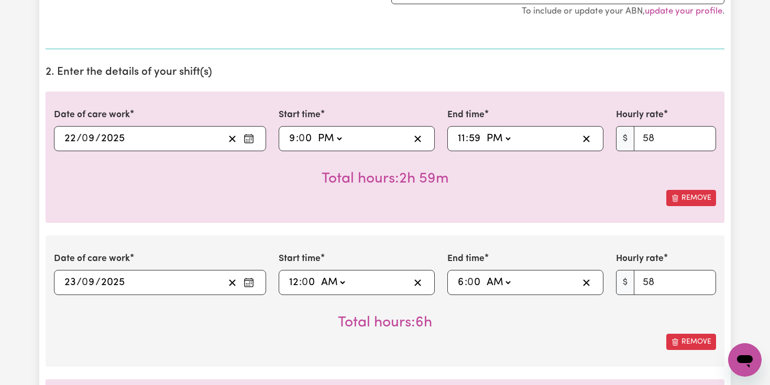
click at [179, 134] on div "[DATE] 22 / 0 9 / 2025" at bounding box center [143, 139] width 161 height 16
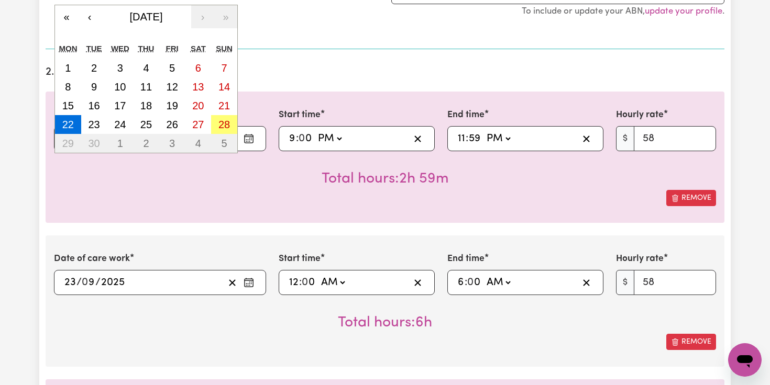
click at [165, 179] on div "Total hours: 2h 59m" at bounding box center [385, 170] width 662 height 39
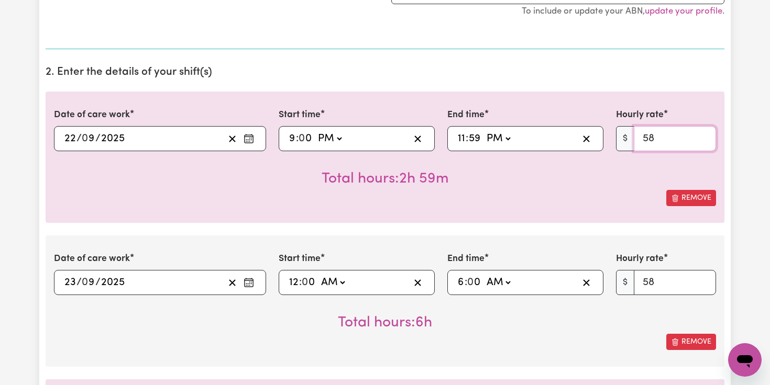
drag, startPoint x: 679, startPoint y: 137, endPoint x: 627, endPoint y: 140, distance: 51.9
click at [628, 140] on div "$ 58" at bounding box center [666, 138] width 100 height 25
click at [605, 176] on div "Total hours: 2h 59m" at bounding box center [385, 170] width 662 height 39
drag, startPoint x: 663, startPoint y: 140, endPoint x: 645, endPoint y: 140, distance: 17.3
click at [645, 140] on input "58" at bounding box center [675, 138] width 82 height 25
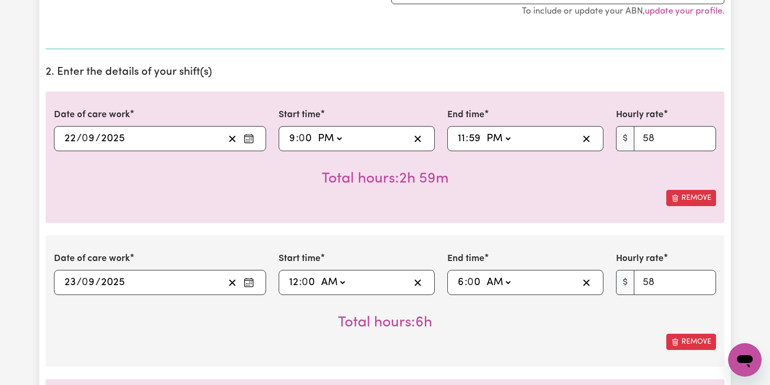
click at [592, 188] on div "Total hours: 2h 59m" at bounding box center [385, 170] width 662 height 39
drag, startPoint x: 304, startPoint y: 190, endPoint x: 444, endPoint y: 185, distance: 139.4
click at [444, 185] on div "Total hours: 2h 59m" at bounding box center [385, 170] width 662 height 39
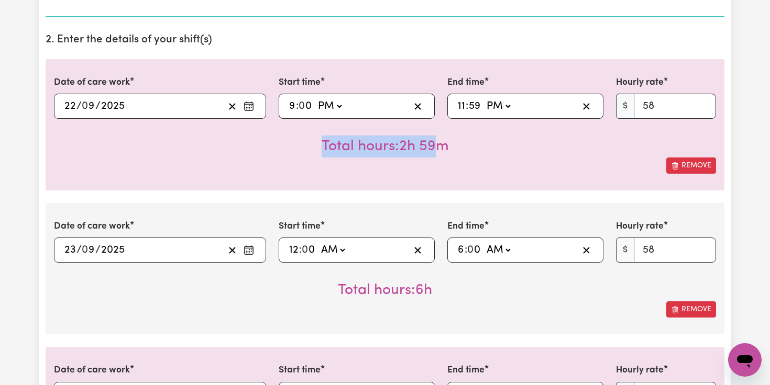
scroll to position [292, 0]
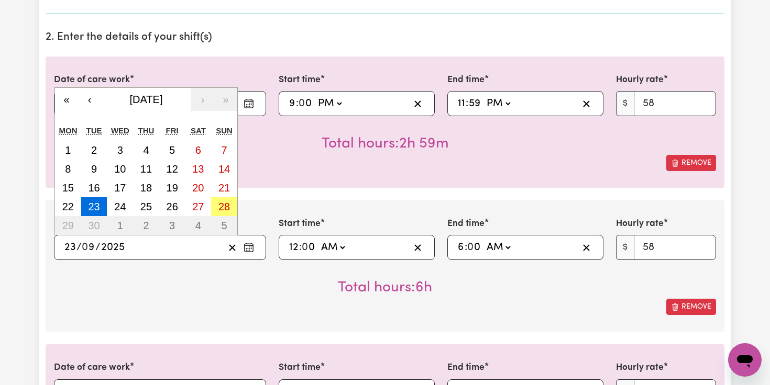
click at [104, 248] on input "2025" at bounding box center [113, 248] width 25 height 16
click at [141, 278] on div "Total hours: 6h" at bounding box center [385, 279] width 662 height 39
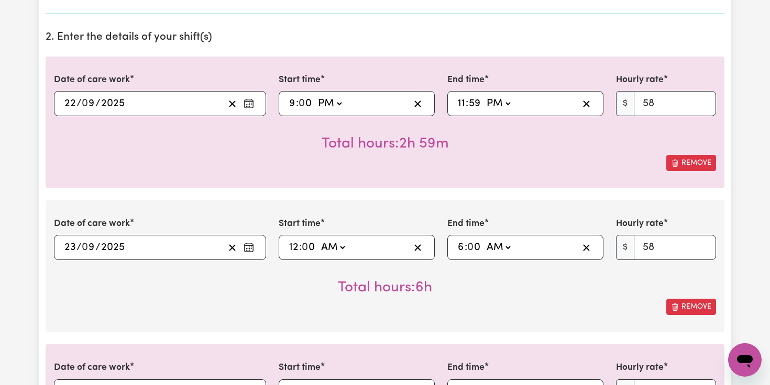
click at [525, 289] on div "Total hours: 6h" at bounding box center [385, 279] width 662 height 39
click at [507, 96] on select "AM PM" at bounding box center [498, 104] width 28 height 16
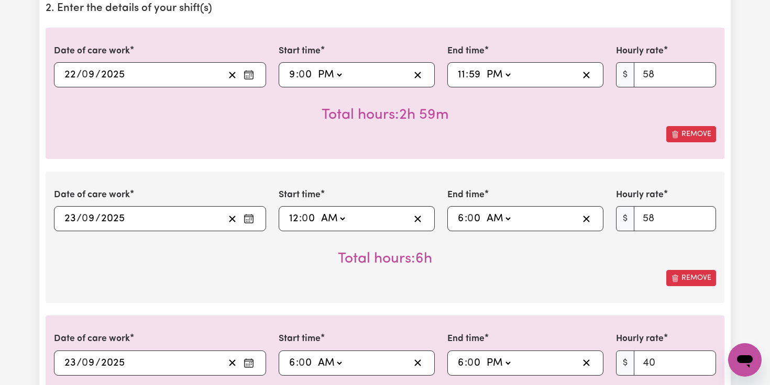
click at [592, 267] on div "Total hours: 6h" at bounding box center [385, 250] width 662 height 39
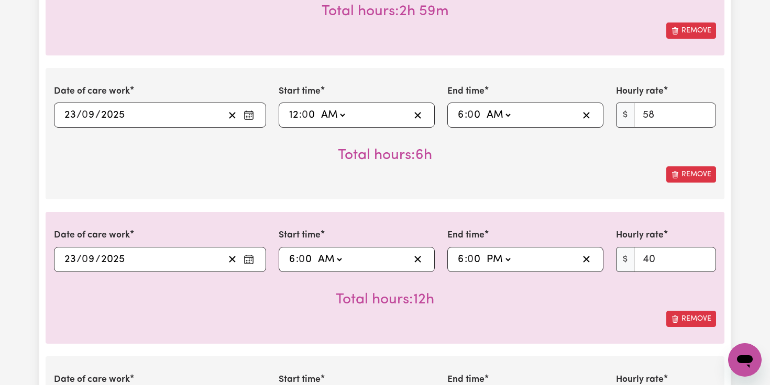
scroll to position [437, 0]
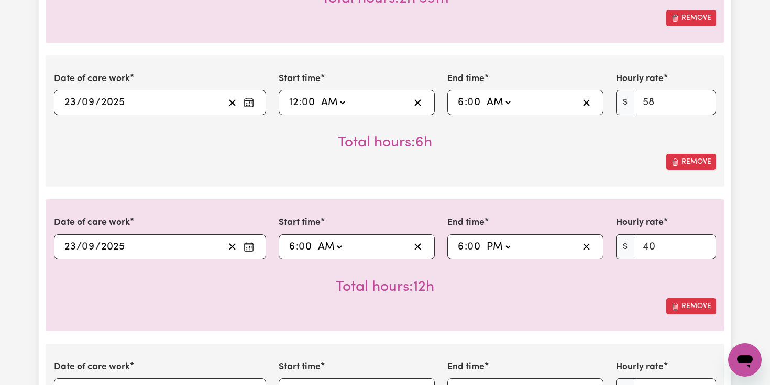
click at [111, 248] on input "2025" at bounding box center [113, 247] width 25 height 16
click at [142, 276] on div "Total hours: 12h" at bounding box center [385, 279] width 662 height 39
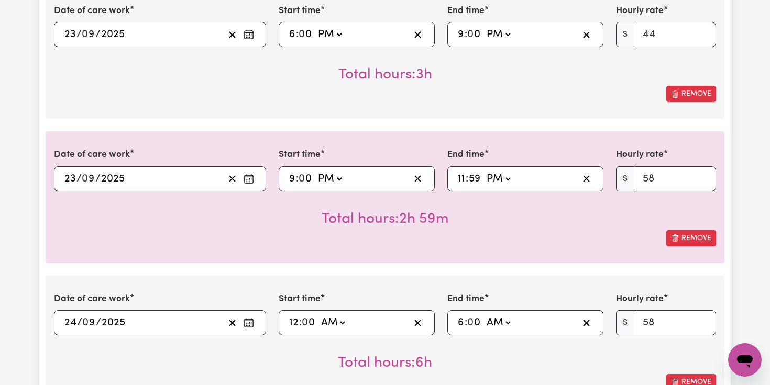
scroll to position [820, 0]
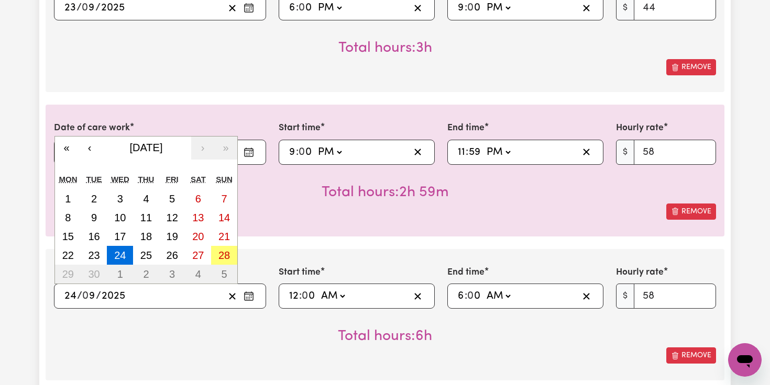
click at [114, 295] on input "2025" at bounding box center [113, 297] width 25 height 16
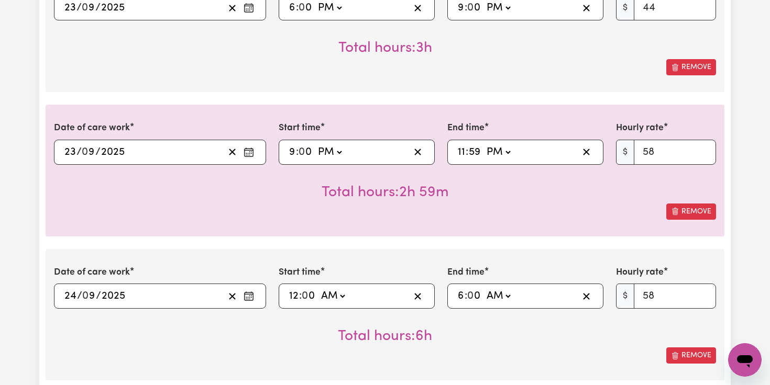
click at [125, 318] on div "Total hours: 6h" at bounding box center [385, 328] width 662 height 39
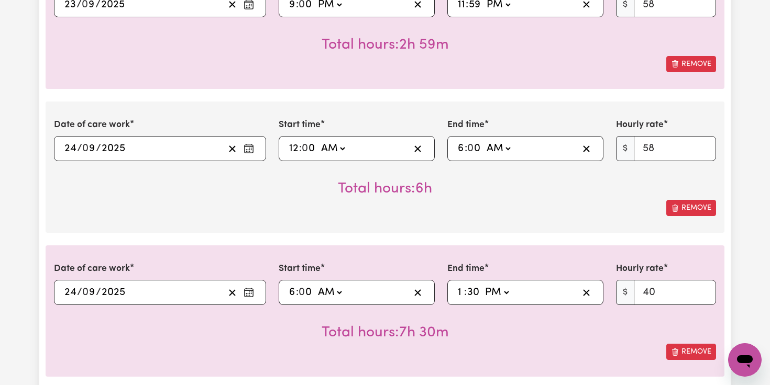
scroll to position [969, 0]
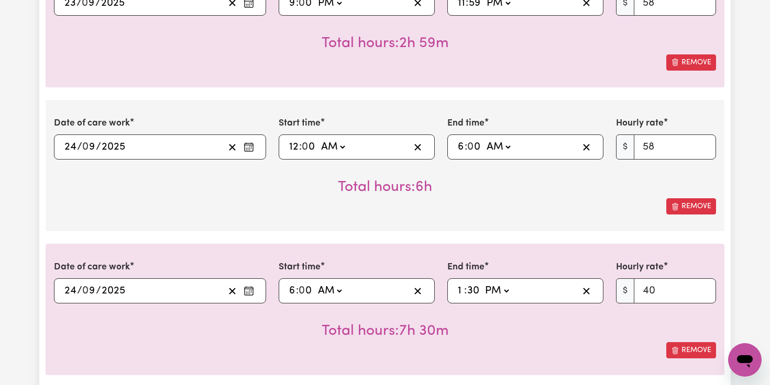
click at [485, 224] on div "Date of care work [DATE] 24 / 0 9 / 2025 « ‹ [DATE] › » Mon Tue Wed Thu Fri Sat…" at bounding box center [385, 165] width 679 height 131
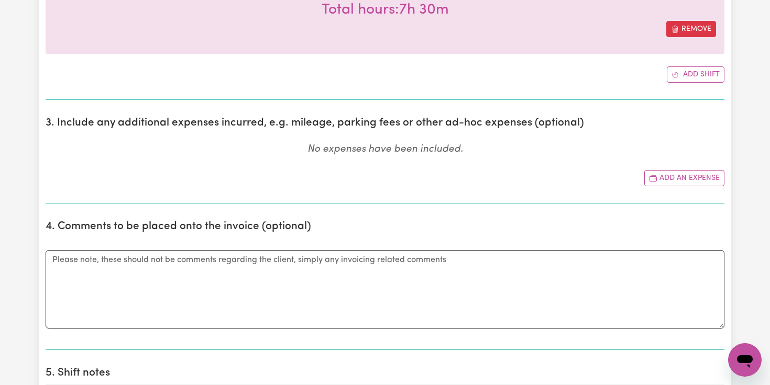
scroll to position [1310, 0]
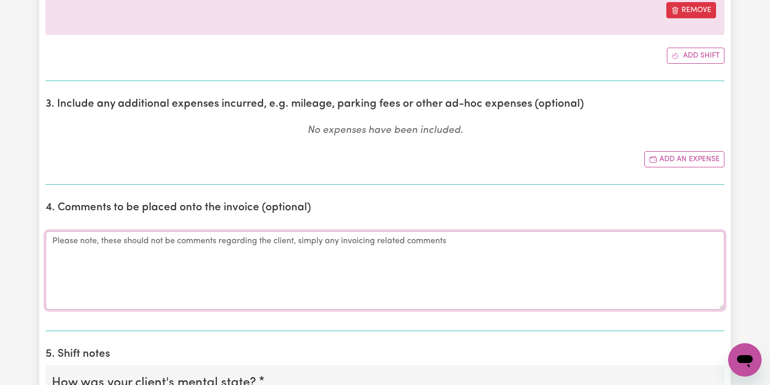
click at [350, 277] on textarea "Comments" at bounding box center [385, 270] width 679 height 79
drag, startPoint x: 339, startPoint y: 255, endPoint x: 182, endPoint y: 162, distance: 182.4
drag, startPoint x: 182, startPoint y: 162, endPoint x: 166, endPoint y: 25, distance: 138.1
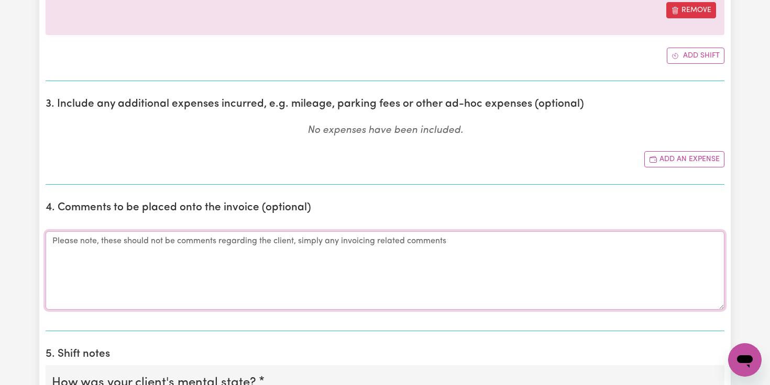
click at [149, 252] on textarea "Comments" at bounding box center [385, 270] width 679 height 79
paste textarea "Shift originally entered as [DATE] ([DATE], 10:00am start) has been adjusted to…"
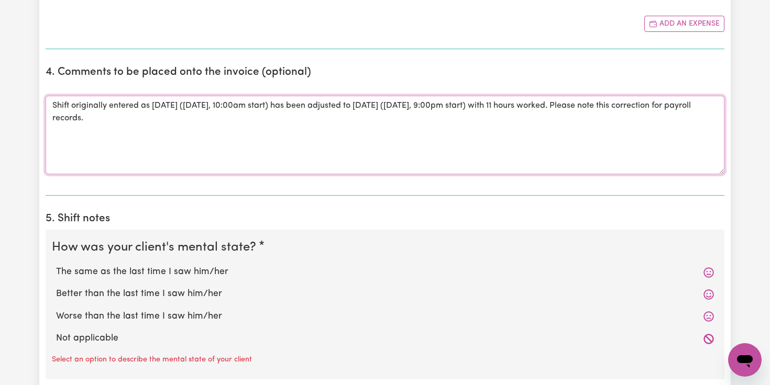
scroll to position [1455, 0]
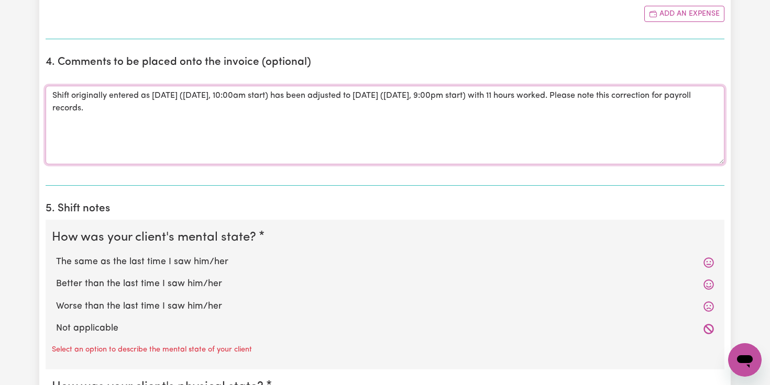
type textarea "Shift originally entered as [DATE] ([DATE], 10:00am start) has been adjusted to…"
click at [139, 262] on label "The same as the last time I saw him/her" at bounding box center [385, 263] width 658 height 14
click at [56, 256] on input "The same as the last time I saw him/her" at bounding box center [56, 255] width 1 height 1
radio input "true"
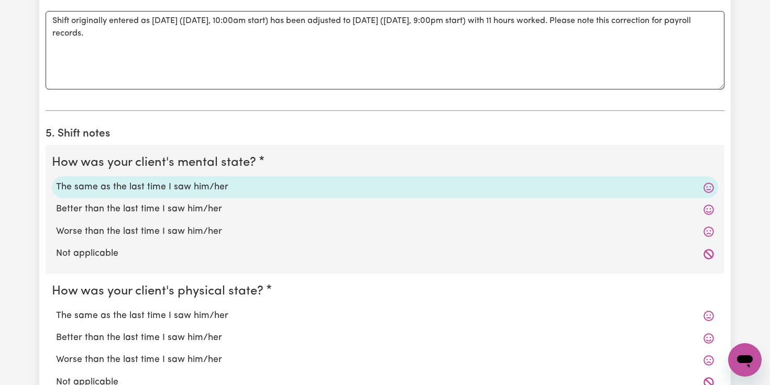
scroll to position [1534, 0]
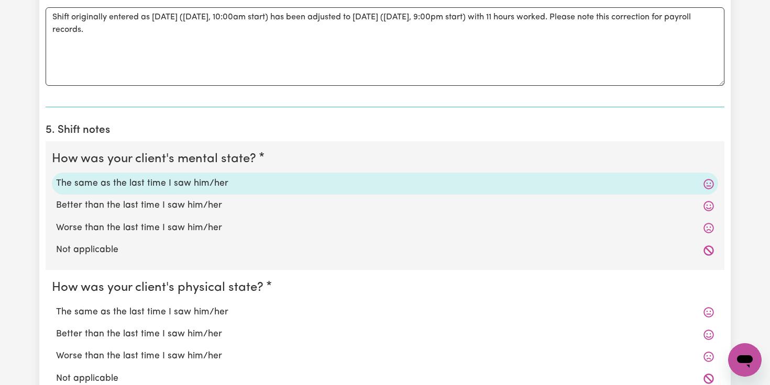
click at [104, 202] on label "Better than the last time I saw him/her" at bounding box center [385, 206] width 658 height 14
click at [56, 199] on input "Better than the last time I saw him/her" at bounding box center [56, 198] width 1 height 1
radio input "true"
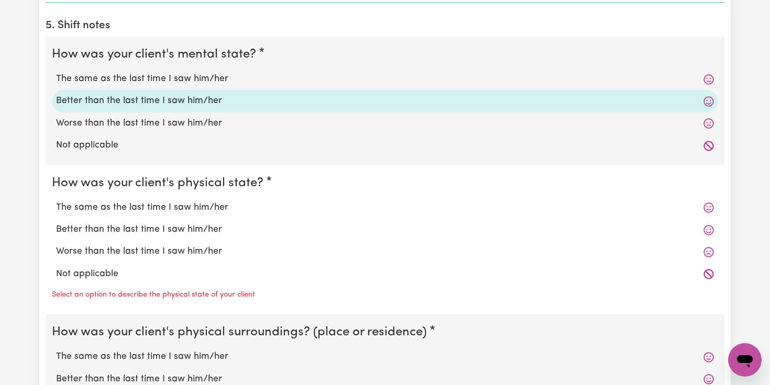
scroll to position [1638, 0]
click at [99, 237] on div "Better than the last time I saw him/her" at bounding box center [385, 230] width 666 height 22
click at [94, 229] on label "Better than the last time I saw him/her" at bounding box center [385, 231] width 658 height 14
click at [56, 224] on input "Better than the last time I saw him/her" at bounding box center [56, 223] width 1 height 1
radio input "true"
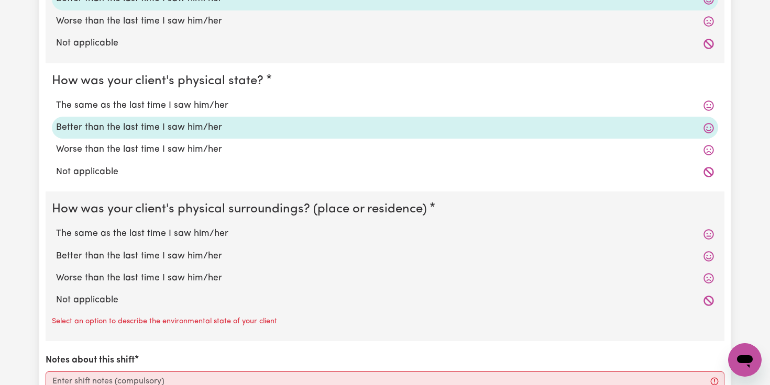
scroll to position [1743, 0]
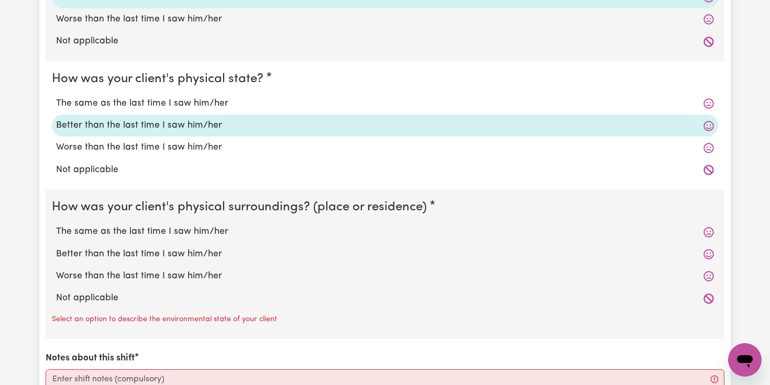
click at [93, 252] on label "Better than the last time I saw him/her" at bounding box center [385, 255] width 658 height 14
click at [56, 248] on input "Better than the last time I saw him/her" at bounding box center [56, 247] width 1 height 1
radio input "true"
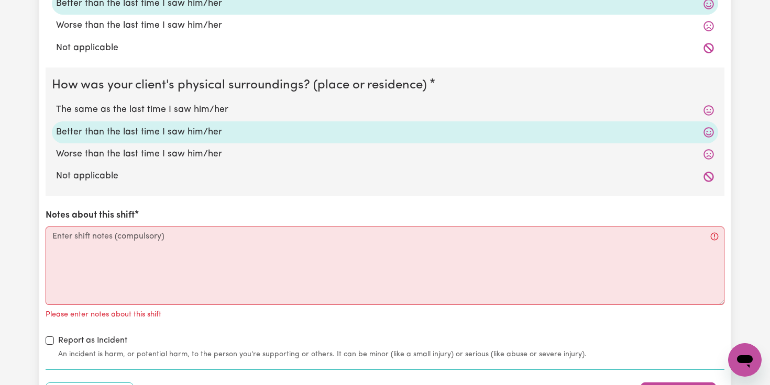
scroll to position [1876, 0]
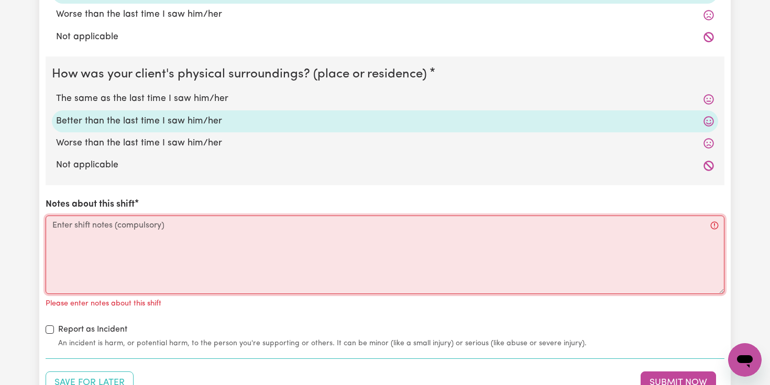
click at [58, 228] on textarea "Notes about this shift" at bounding box center [385, 255] width 679 height 79
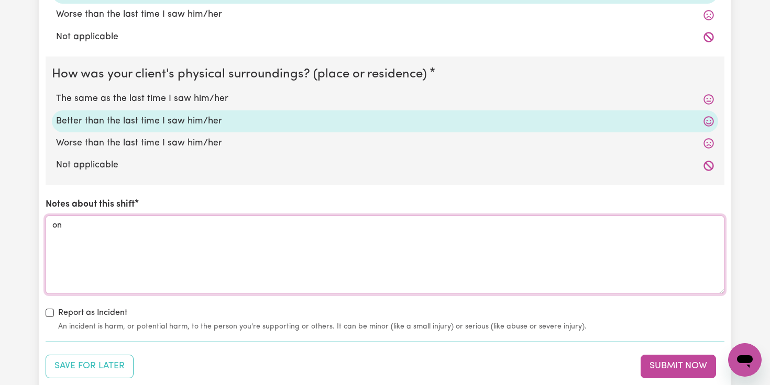
type textarea "o"
click at [282, 225] on textarea "One to one care provided as per her needed, assisted to dialy" at bounding box center [385, 255] width 679 height 79
click at [275, 228] on textarea "One to one care provided as per her needed, assisted to dialy" at bounding box center [385, 255] width 679 height 79
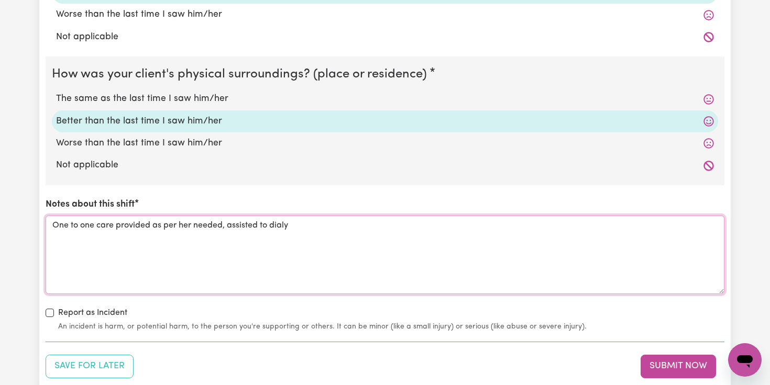
click at [289, 228] on textarea "One to one care provided as per her needed, assisted to dialy" at bounding box center [385, 255] width 679 height 79
click at [278, 226] on textarea "One to one care provided as per her needed, assisted to dialy" at bounding box center [385, 255] width 679 height 79
click at [280, 227] on textarea "One to one care provided as per her needed, assisted to dialy" at bounding box center [385, 255] width 679 height 79
click at [290, 230] on textarea "One to one care provided as per her needed, assisted to dialy" at bounding box center [385, 255] width 679 height 79
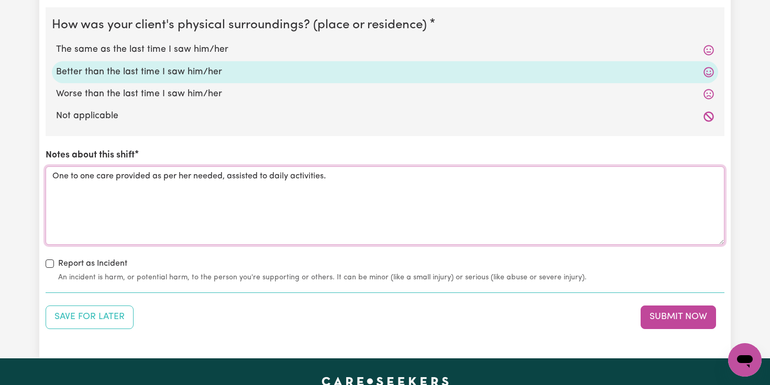
scroll to position [1926, 0]
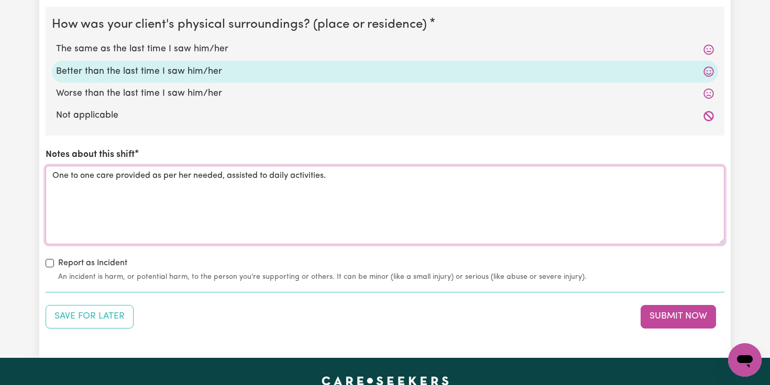
type textarea "One to one care provided as per her needed, assisted to daily activities."
click at [49, 262] on input "Report as Incident" at bounding box center [50, 263] width 8 height 8
checkbox input "true"
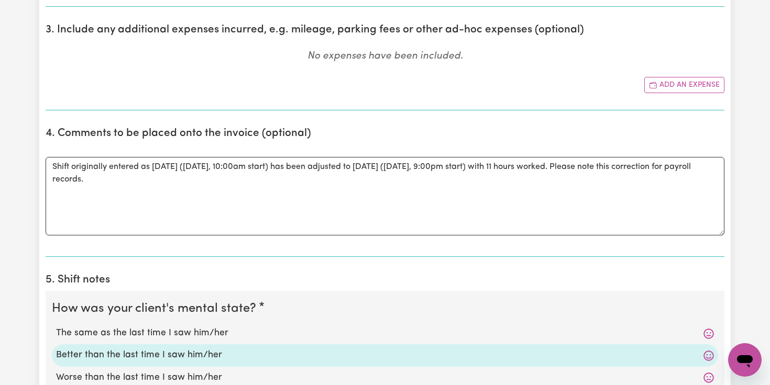
scroll to position [1375, 0]
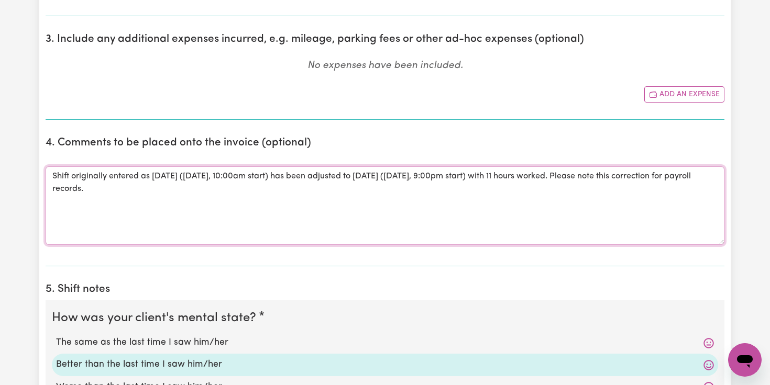
click at [126, 189] on textarea "Shift originally entered as [DATE] ([DATE], 10:00am start) has been adjusted to…" at bounding box center [385, 206] width 679 height 79
drag, startPoint x: 150, startPoint y: 196, endPoint x: 61, endPoint y: 171, distance: 93.0
click at [61, 172] on textarea "Shift originally entered as [DATE] ([DATE], 10:00am start) has been adjusted to…" at bounding box center [385, 206] width 679 height 79
click at [116, 181] on textarea "Shift originally entered as [DATE] ([DATE], 10:00am start) has been adjusted to…" at bounding box center [385, 206] width 679 height 79
drag, startPoint x: 203, startPoint y: 179, endPoint x: 164, endPoint y: 174, distance: 39.5
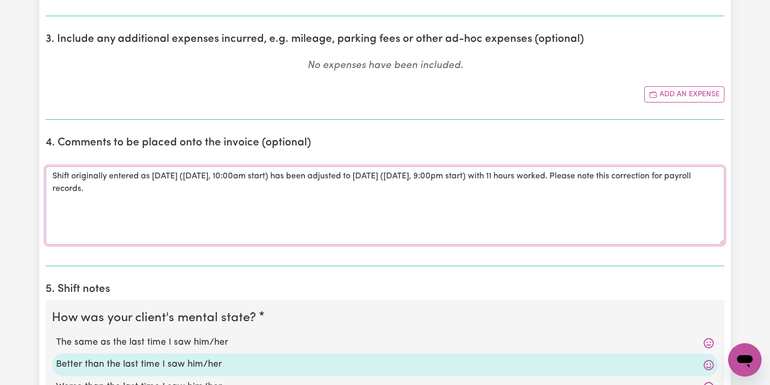
click at [164, 174] on textarea "Shift originally entered as [DATE] ([DATE], 10:00am start) has been adjusted to…" at bounding box center [385, 206] width 679 height 79
click at [231, 189] on textarea "Shift originally entered as [DATE] ([DATE], 10:00am start) has been adjusted to…" at bounding box center [385, 206] width 679 height 79
drag, startPoint x: 131, startPoint y: 196, endPoint x: 42, endPoint y: 171, distance: 92.9
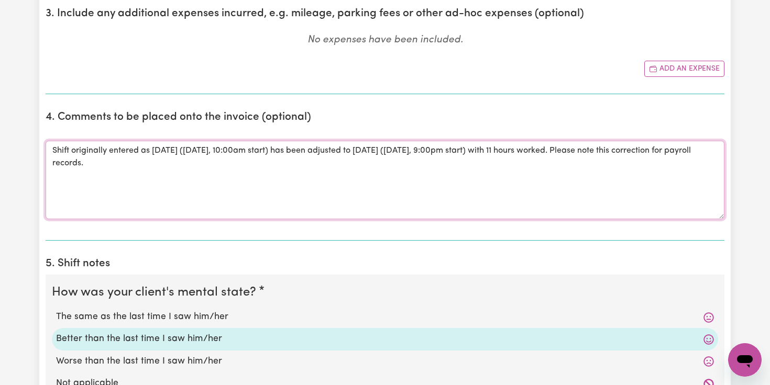
scroll to position [1404, 0]
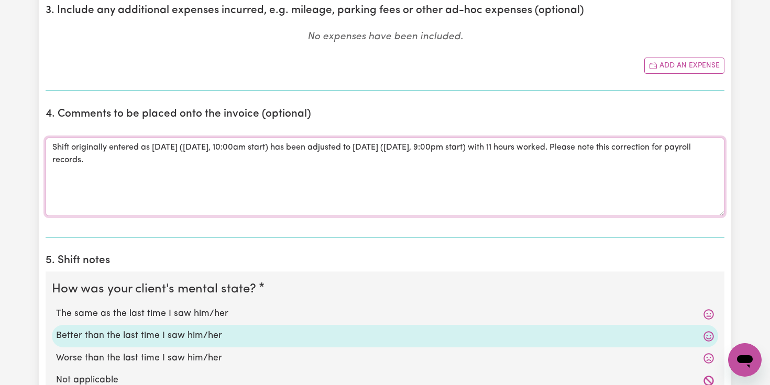
click at [171, 175] on textarea "Shift originally entered as [DATE] ([DATE], 10:00am start) has been adjusted to…" at bounding box center [385, 177] width 679 height 79
drag, startPoint x: 171, startPoint y: 175, endPoint x: 52, endPoint y: 139, distance: 123.8
click at [52, 139] on textarea "Shift originally entered as [DATE] ([DATE], 10:00am start) has been adjusted to…" at bounding box center [385, 177] width 679 height 79
click at [352, 218] on div "Comments Shift originally entered as [DATE] ([DATE], 10:00am start) has been ad…" at bounding box center [385, 177] width 679 height 104
click at [616, 148] on textarea "Shift originally entered as [DATE] ([DATE], 10:00am start) has been adjusted to…" at bounding box center [385, 177] width 679 height 79
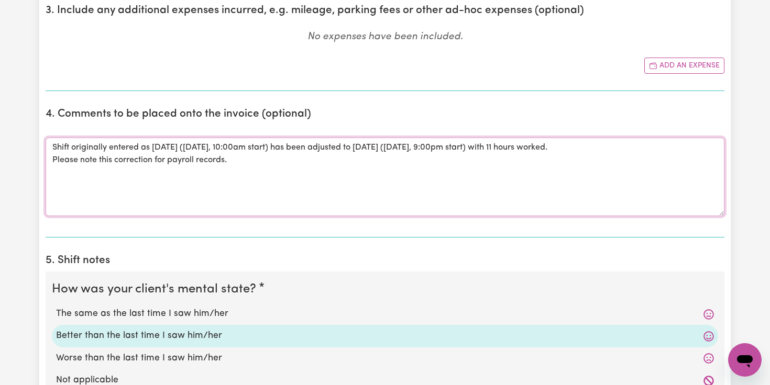
click at [631, 145] on textarea "Shift originally entered as [DATE] ([DATE], 10:00am start) has been adjusted to…" at bounding box center [385, 177] width 679 height 79
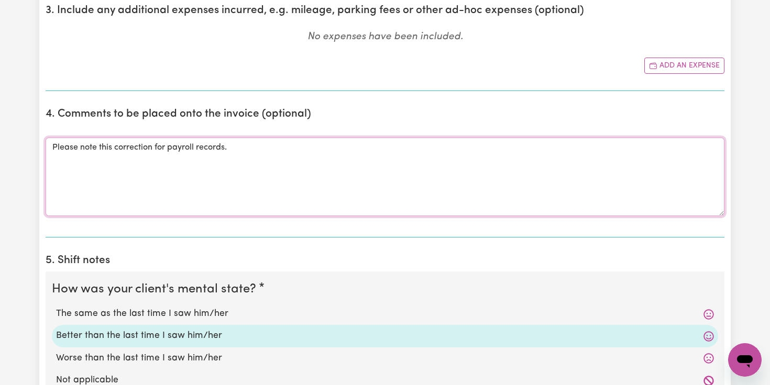
paste textarea "Shift originally entered on [DATE] (8:00am–7:00pm) has been adjusted to [DATE] …"
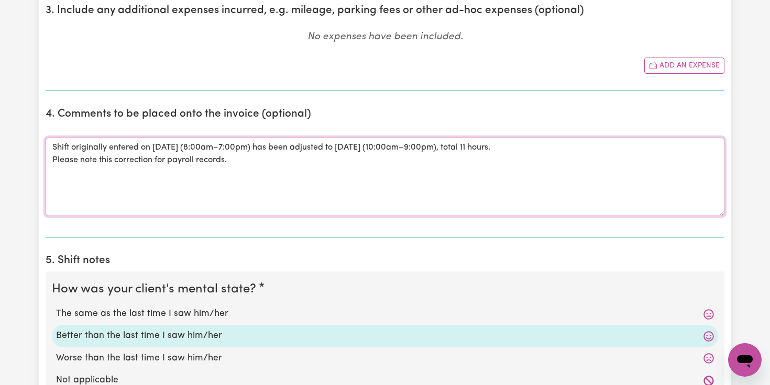
click at [51, 157] on textarea "Shift originally entered on [DATE] (8:00am–7:00pm) has been adjusted to [DATE] …" at bounding box center [385, 177] width 679 height 79
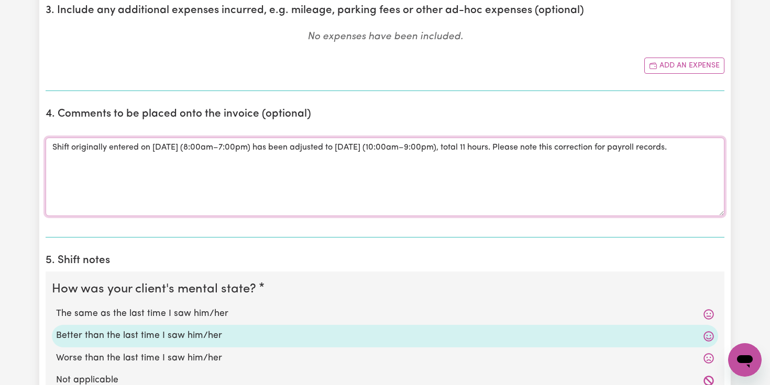
drag, startPoint x: 54, startPoint y: 147, endPoint x: 147, endPoint y: 143, distance: 93.3
click at [148, 144] on textarea "Shift originally entered on [DATE] (8:00am–7:00pm) has been adjusted to [DATE] …" at bounding box center [385, 177] width 679 height 79
click at [160, 166] on textarea "Shift originally entered on [DATE] (8:00am–7:00pm) has been adjusted to [DATE] …" at bounding box center [385, 177] width 679 height 79
drag, startPoint x: 155, startPoint y: 151, endPoint x: 197, endPoint y: 149, distance: 42.5
click at [197, 149] on textarea "Shift originally entered on [DATE] (8:00am–7:00pm) has been adjusted to [DATE] …" at bounding box center [385, 177] width 679 height 79
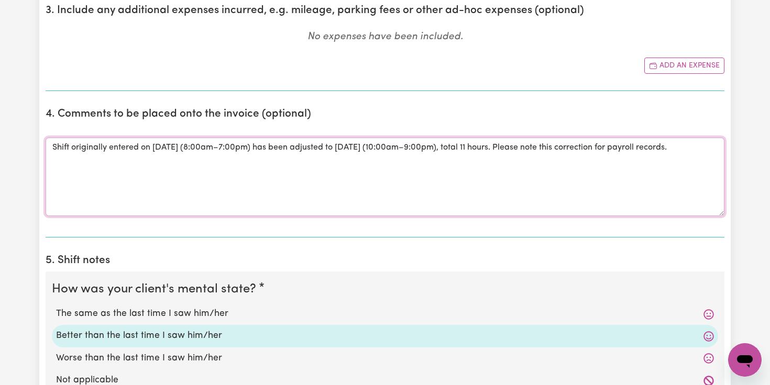
drag, startPoint x: 213, startPoint y: 148, endPoint x: 269, endPoint y: 143, distance: 56.8
click at [269, 143] on textarea "Shift originally entered on [DATE] (8:00am–7:00pm) has been adjusted to [DATE] …" at bounding box center [385, 177] width 679 height 79
drag, startPoint x: 361, startPoint y: 148, endPoint x: 389, endPoint y: 147, distance: 28.3
click at [389, 149] on textarea "Shift originally entered on [DATE] (8:00am–7:00pm) has been adjusted to [DATE] …" at bounding box center [385, 177] width 679 height 79
drag, startPoint x: 418, startPoint y: 147, endPoint x: 464, endPoint y: 148, distance: 45.6
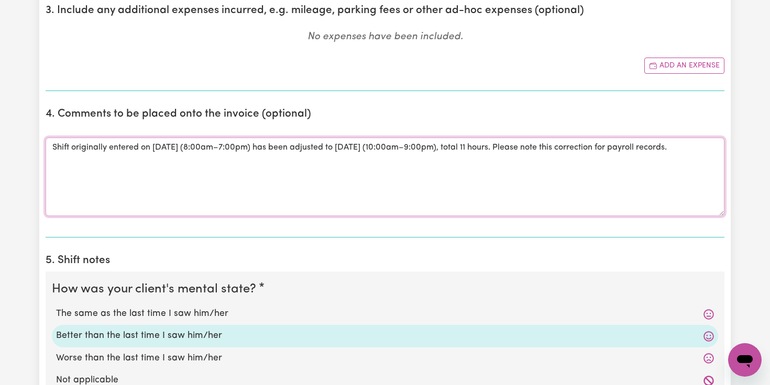
click at [464, 148] on textarea "Shift originally entered on [DATE] (8:00am–7:00pm) has been adjusted to [DATE] …" at bounding box center [385, 177] width 679 height 79
drag, startPoint x: 494, startPoint y: 150, endPoint x: 521, endPoint y: 150, distance: 26.2
click at [519, 150] on textarea "Shift originally entered on [DATE] (8:00am–7:00pm) has been adjusted to [DATE] …" at bounding box center [385, 177] width 679 height 79
drag, startPoint x: 550, startPoint y: 148, endPoint x: 564, endPoint y: 148, distance: 13.6
click at [564, 148] on textarea "Shift originally entered on [DATE] (8:00am–7:00pm) has been adjusted to [DATE] …" at bounding box center [385, 177] width 679 height 79
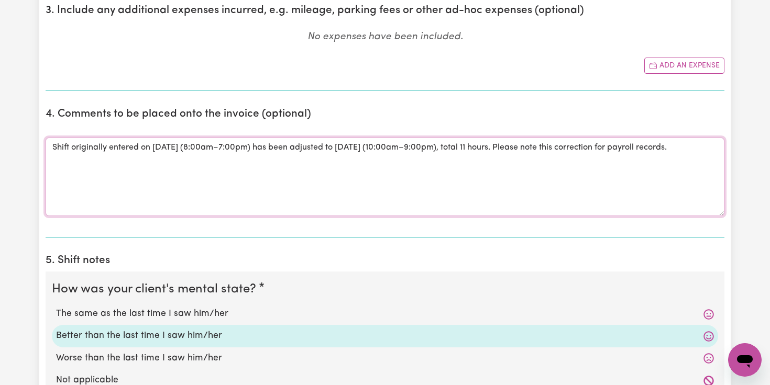
click at [562, 168] on textarea "Shift originally entered on [DATE] (8:00am–7:00pm) has been adjusted to [DATE] …" at bounding box center [385, 177] width 679 height 79
click at [301, 215] on textarea "Shift originally entered on [DATE] (8:00am–7:00pm) has been adjusted to [DATE] …" at bounding box center [385, 177] width 679 height 79
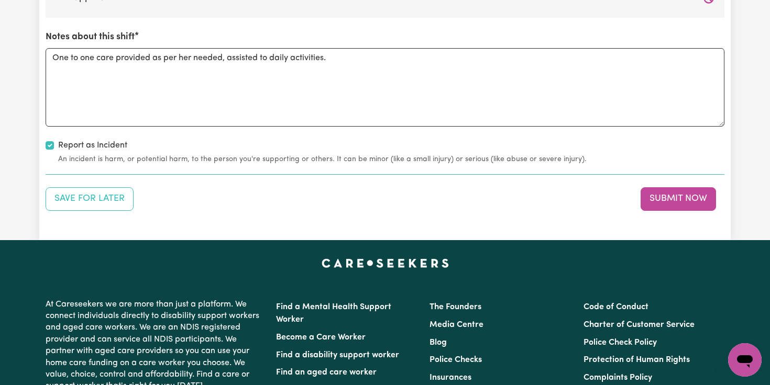
scroll to position [2062, 0]
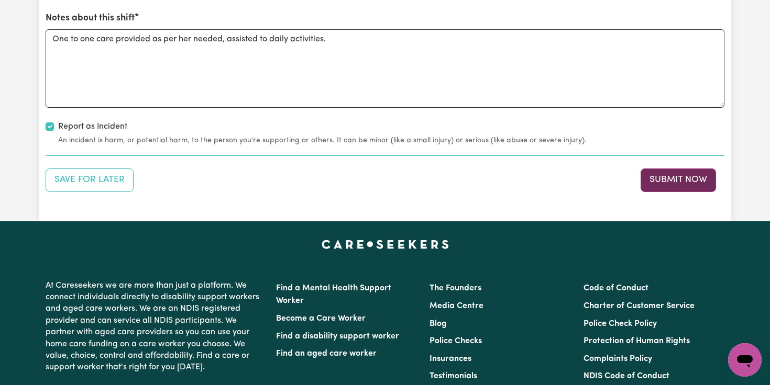
type textarea "Shift originally entered on [DATE] (8:00am–7:00pm) has been adjusted to [DATE] …"
click at [678, 181] on button "Submit Now" at bounding box center [678, 180] width 75 height 23
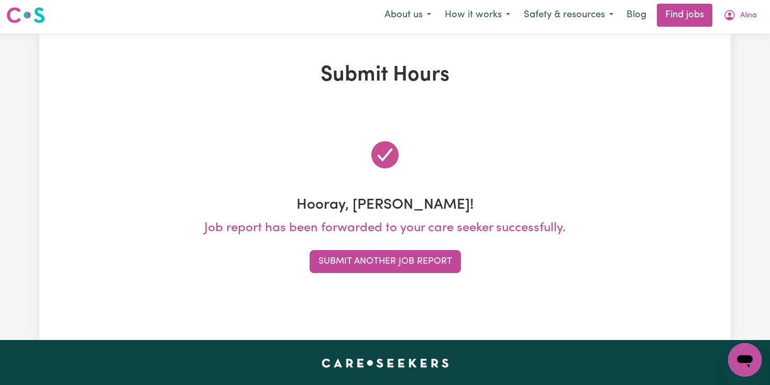
scroll to position [0, 0]
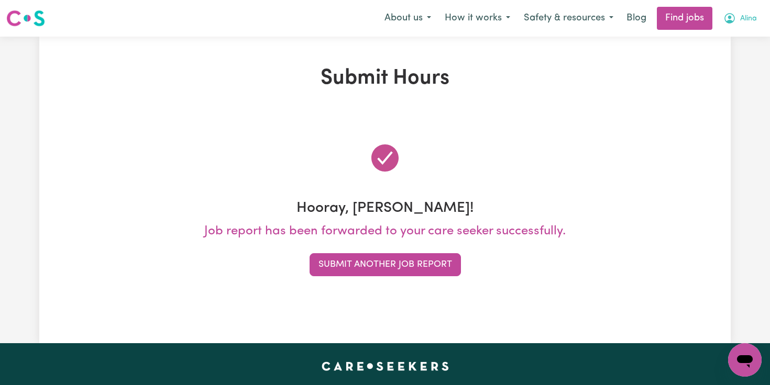
click at [726, 18] on icon "My Account" at bounding box center [729, 18] width 13 height 13
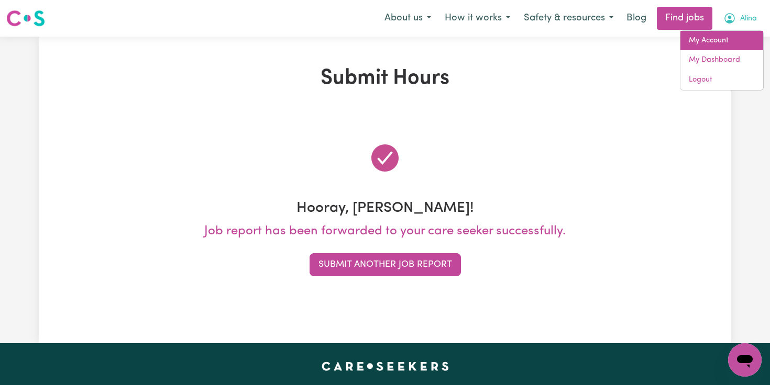
click at [715, 42] on link "My Account" at bounding box center [721, 41] width 83 height 20
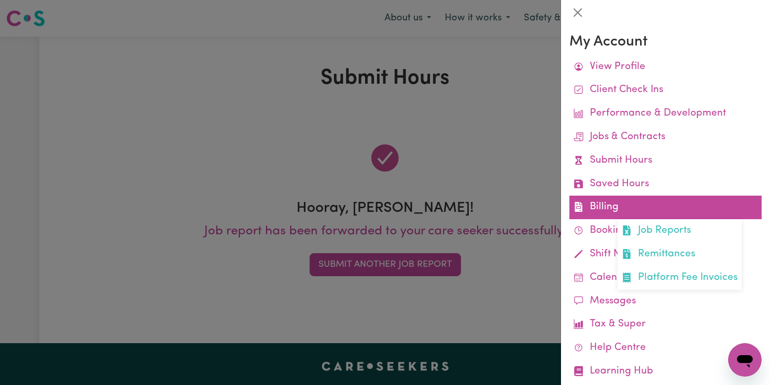
click at [639, 203] on link "Billing Job Reports Remittances Platform Fee Invoices" at bounding box center [665, 208] width 192 height 24
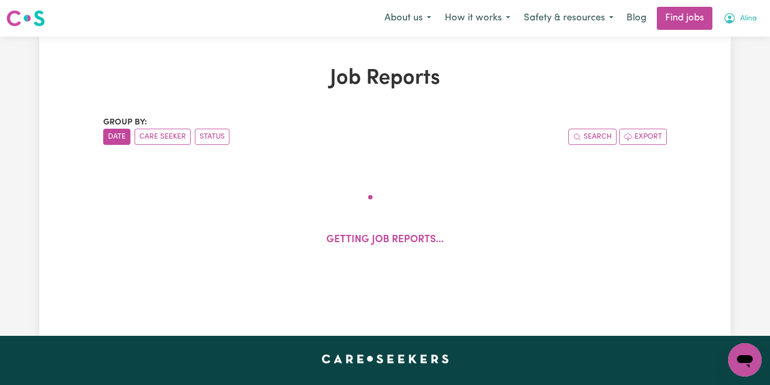
click at [726, 12] on icon "My Account" at bounding box center [729, 18] width 13 height 13
